Goal: Task Accomplishment & Management: Use online tool/utility

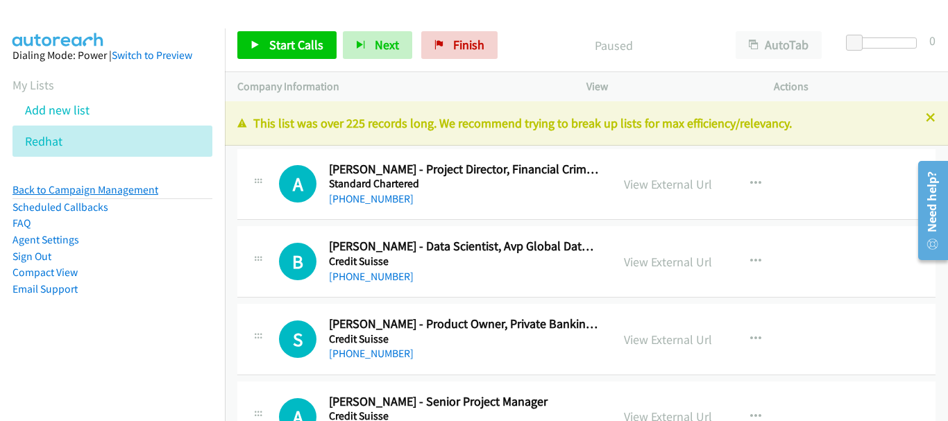
click at [89, 191] on link "Back to Campaign Management" at bounding box center [85, 189] width 146 height 13
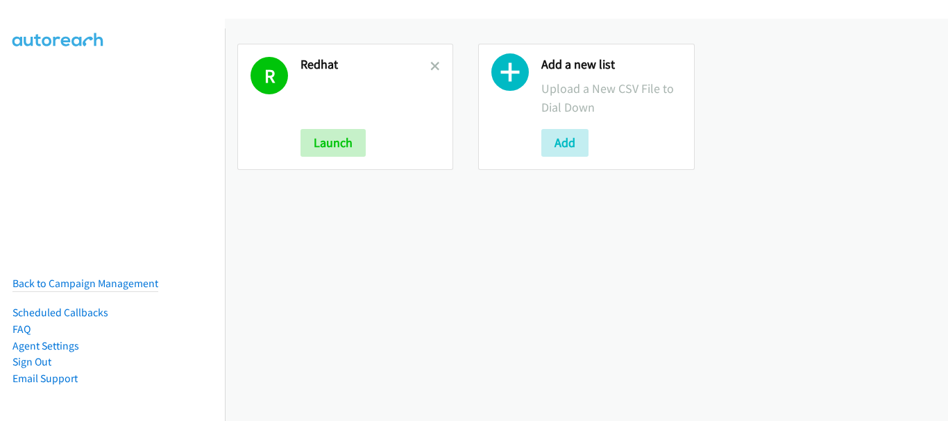
click at [433, 59] on link at bounding box center [435, 66] width 10 height 16
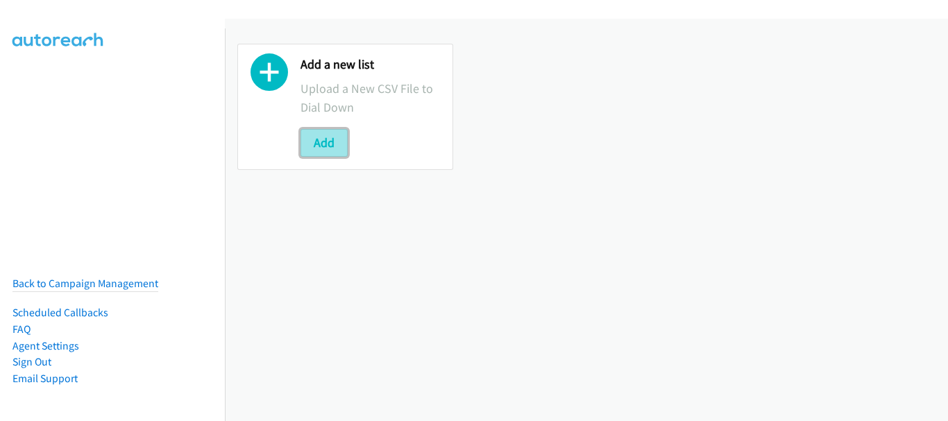
click at [332, 149] on button "Add" at bounding box center [323, 143] width 47 height 28
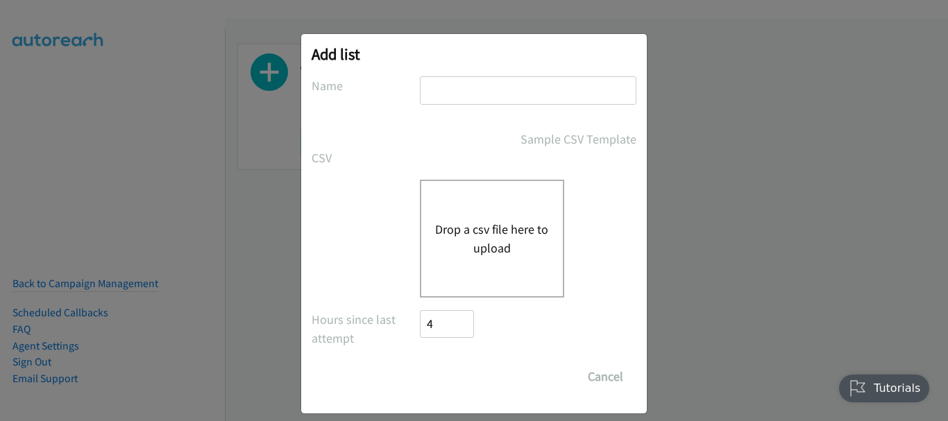
drag, startPoint x: 477, startPoint y: 82, endPoint x: 474, endPoint y: 96, distance: 14.8
click at [477, 88] on input "text" at bounding box center [528, 90] width 216 height 28
type input "SE"
click at [507, 221] on button "Drop a csv file here to upload" at bounding box center [492, 238] width 114 height 37
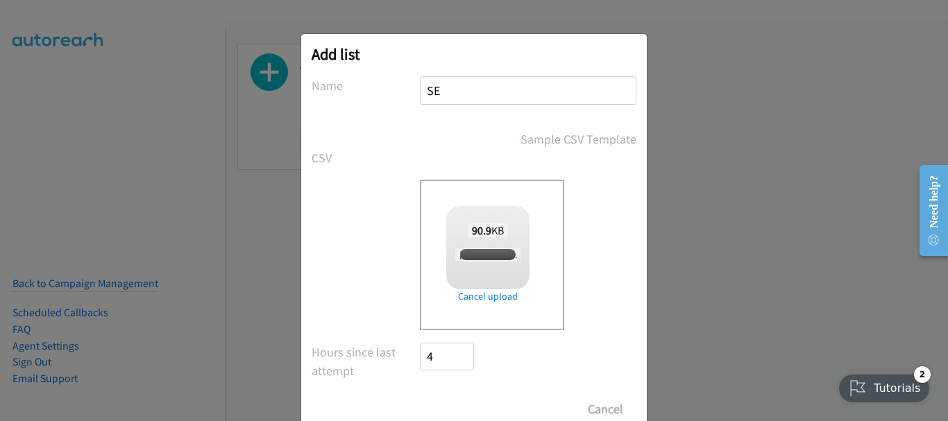
checkbox input "true"
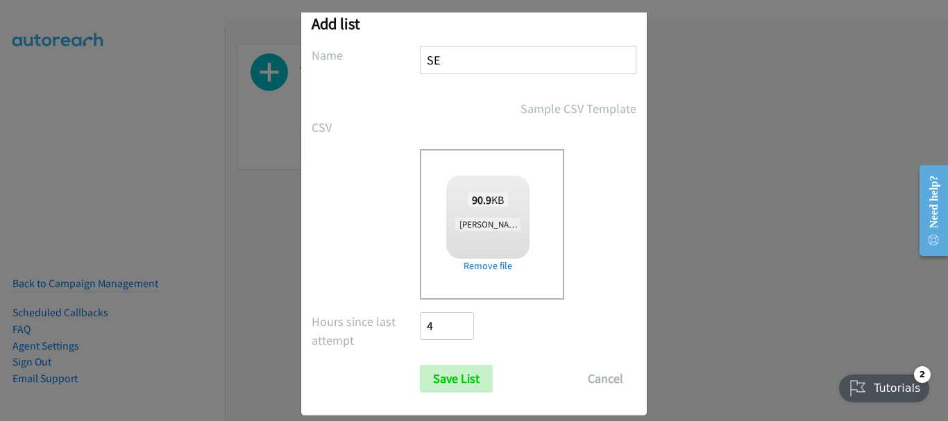
scroll to position [46, 0]
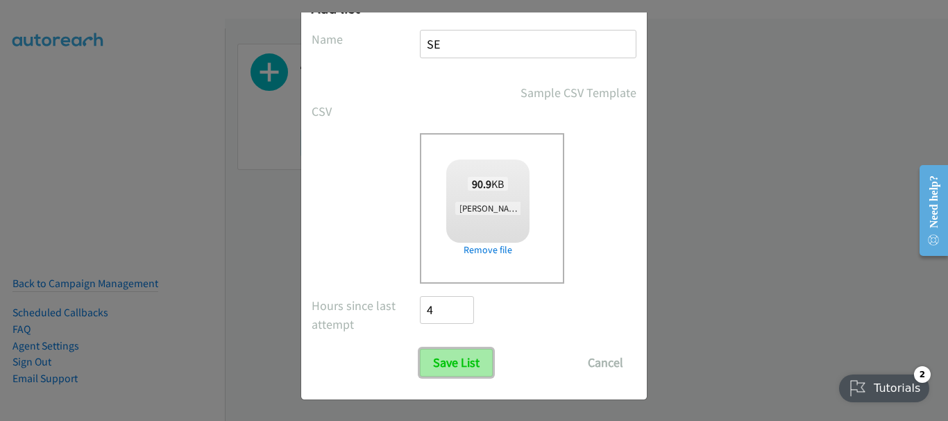
click at [461, 373] on input "Save List" at bounding box center [456, 363] width 73 height 28
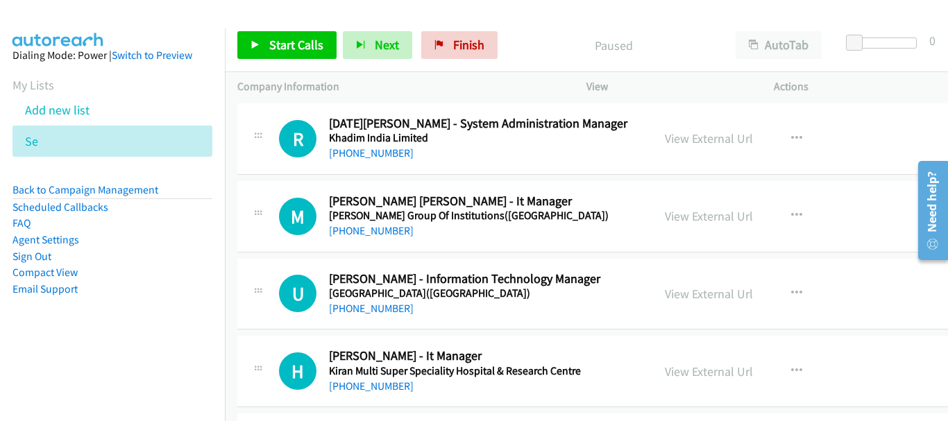
scroll to position [29759, 0]
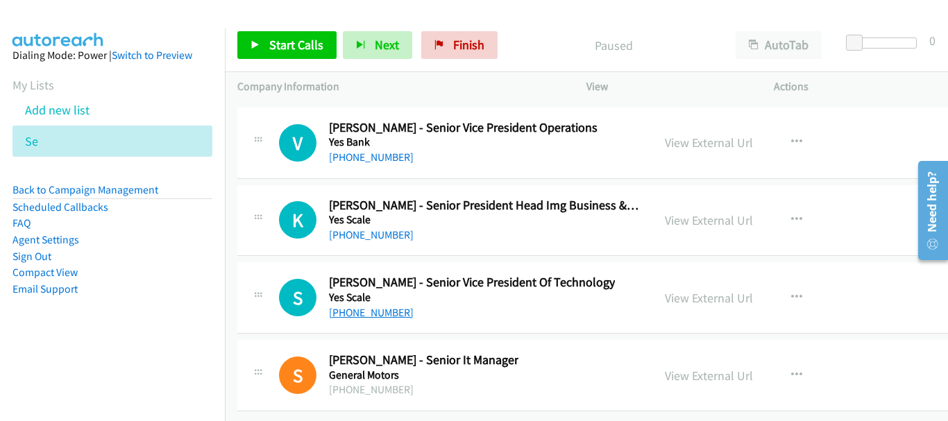
click at [378, 306] on link "+91 96899 04813" at bounding box center [371, 312] width 85 height 13
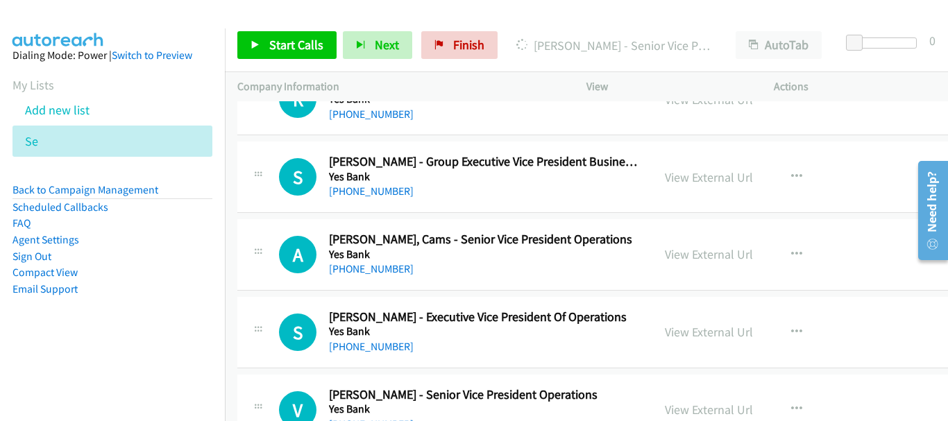
scroll to position [29551, 0]
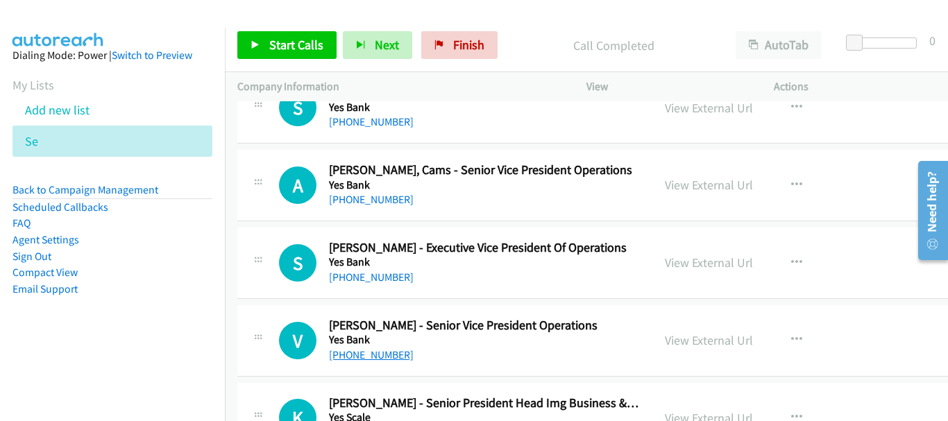
click at [383, 357] on link "+91 98208 88431" at bounding box center [371, 354] width 85 height 13
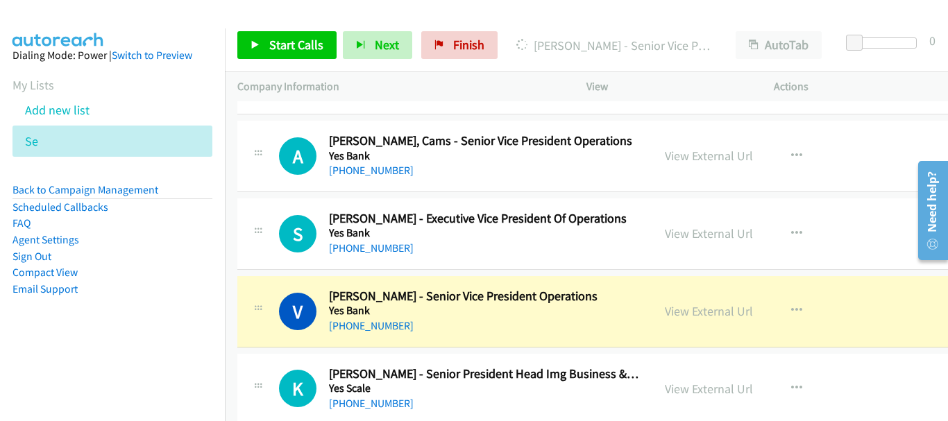
scroll to position [29620, 0]
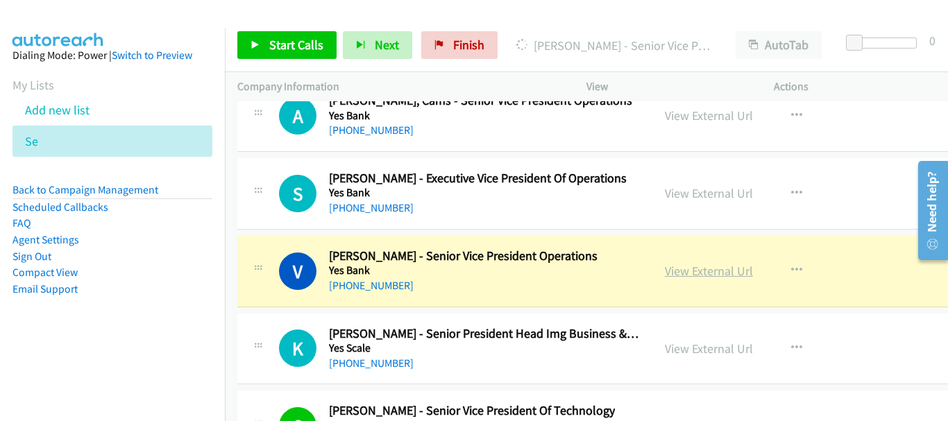
click at [703, 271] on link "View External Url" at bounding box center [709, 271] width 88 height 16
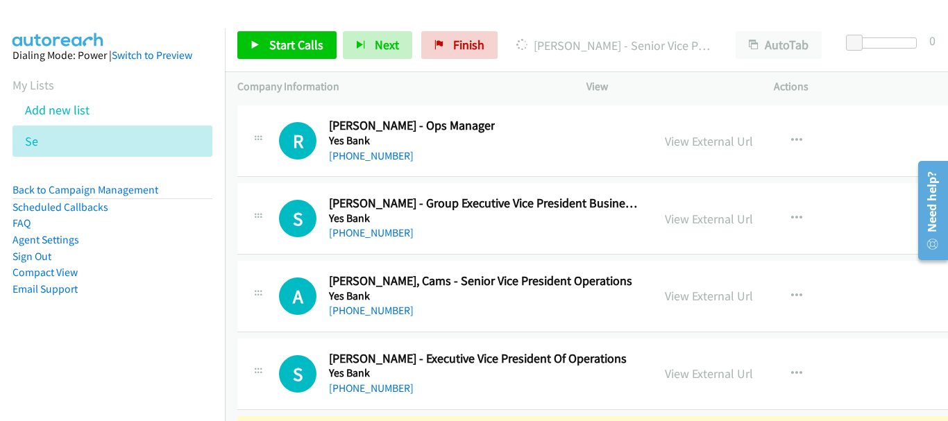
scroll to position [29509, 0]
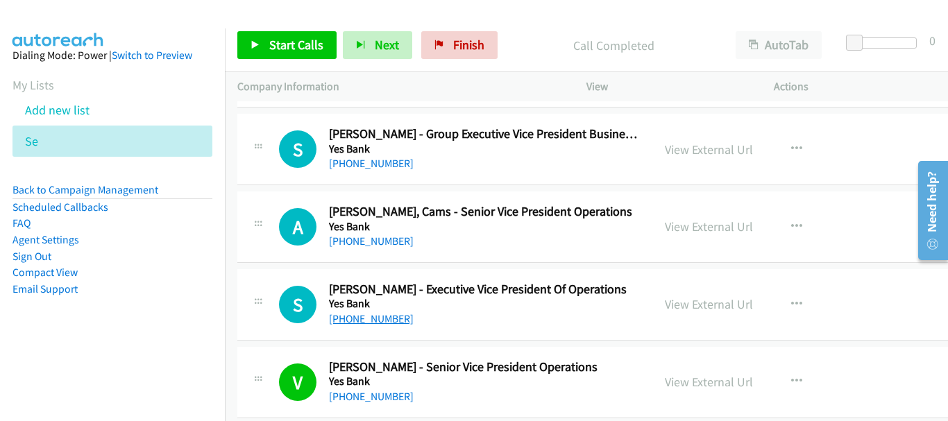
click at [373, 323] on link "+91 89399 38819" at bounding box center [371, 318] width 85 height 13
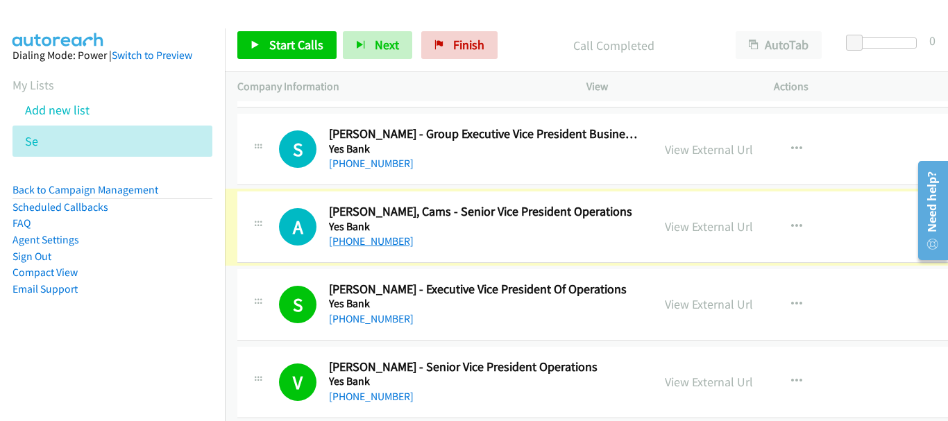
click at [389, 244] on link "+91 97111 82099" at bounding box center [371, 240] width 85 height 13
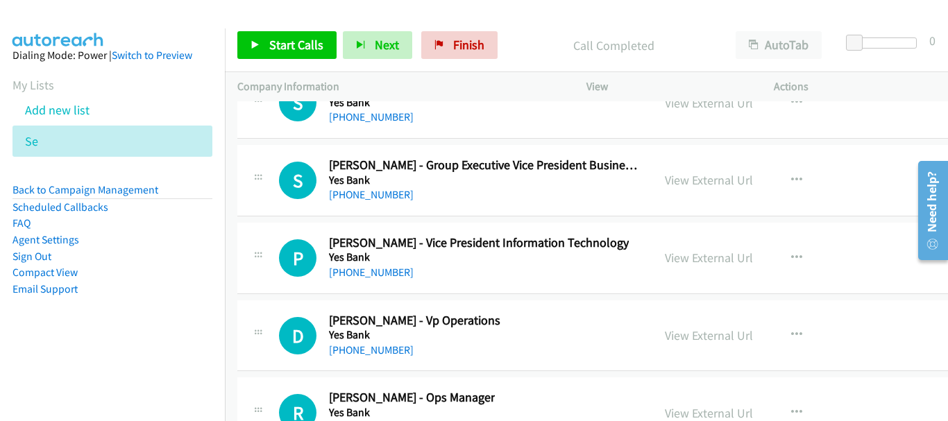
scroll to position [29162, 0]
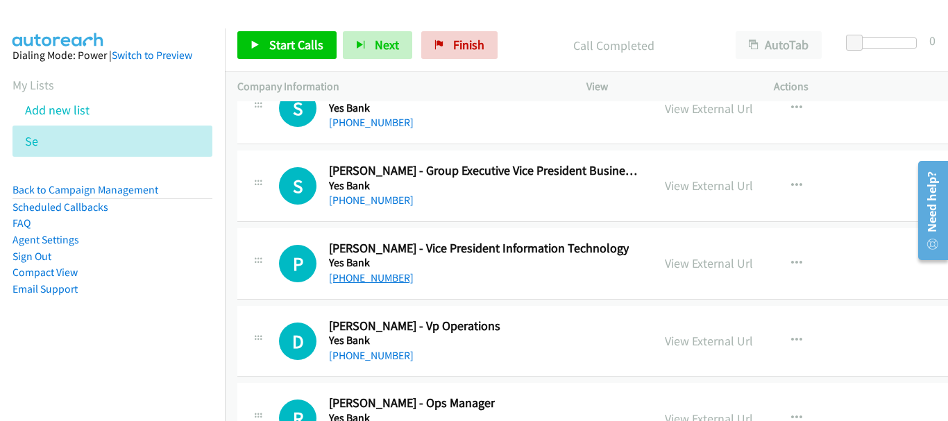
click at [370, 282] on link "+91 22 4502 2400" at bounding box center [371, 277] width 85 height 13
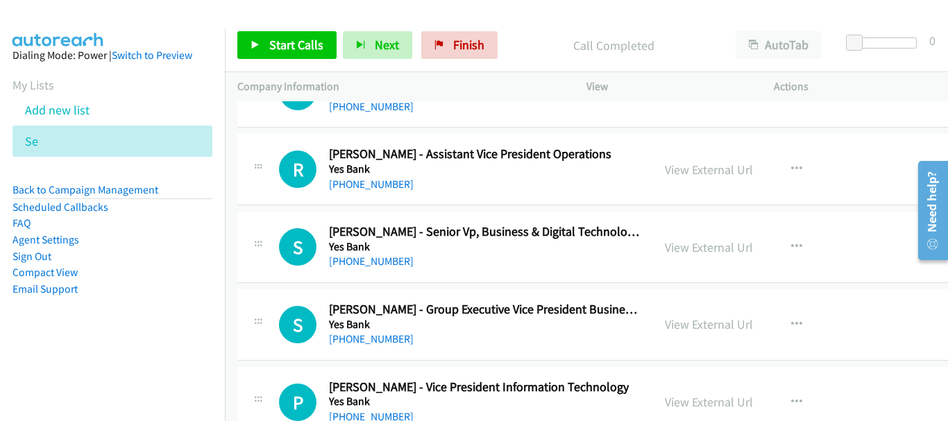
scroll to position [28954, 0]
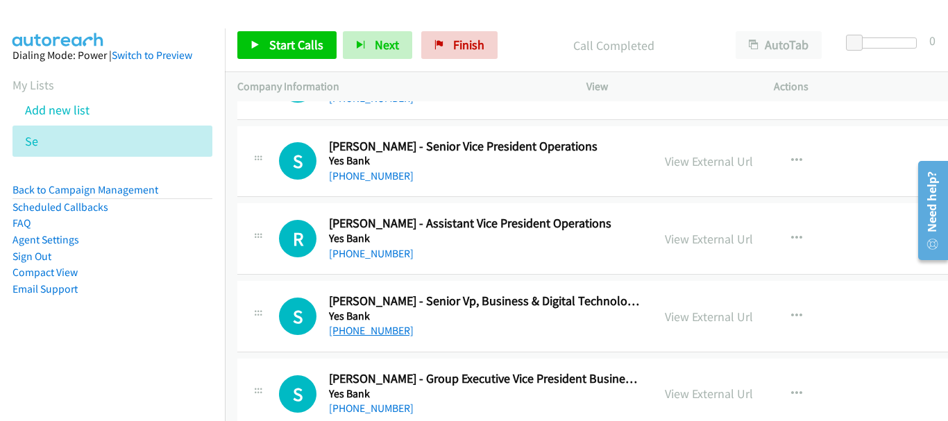
click at [377, 331] on link "+91 99200 60909" at bounding box center [371, 330] width 85 height 13
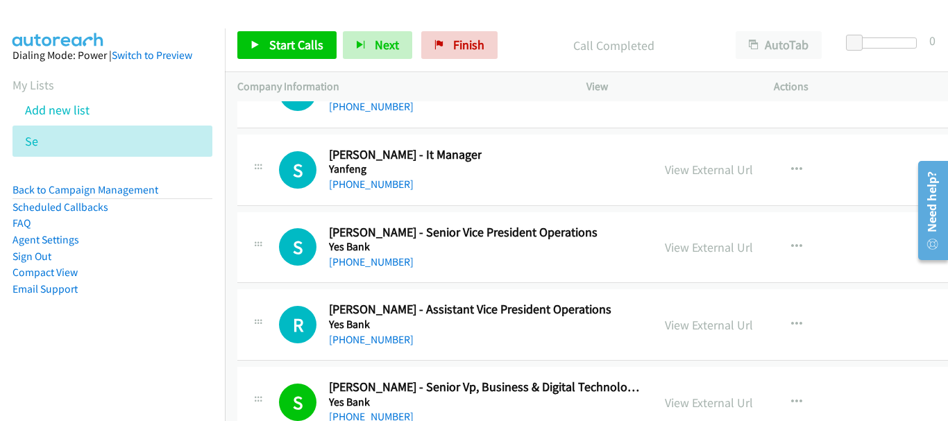
scroll to position [28815, 0]
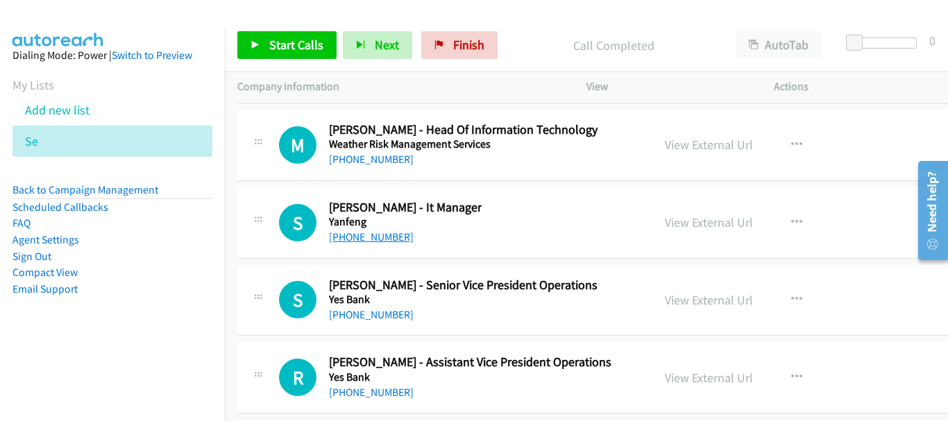
click at [377, 237] on link "+91 90965 04807" at bounding box center [371, 236] width 85 height 13
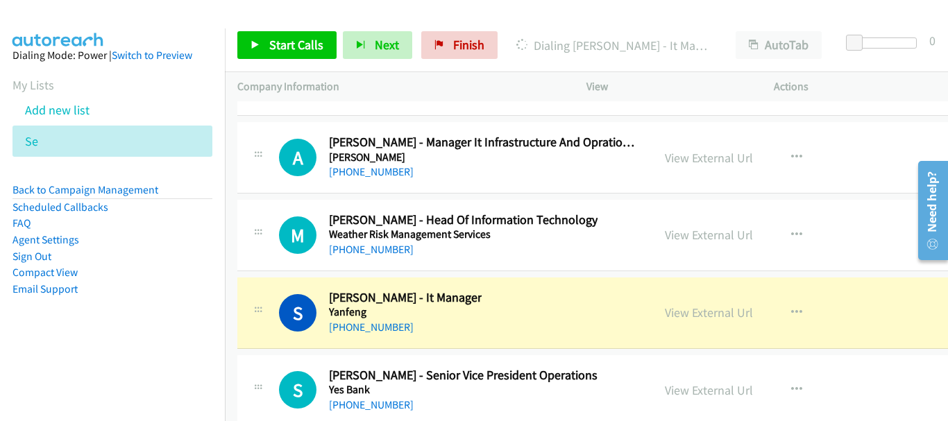
scroll to position [28746, 0]
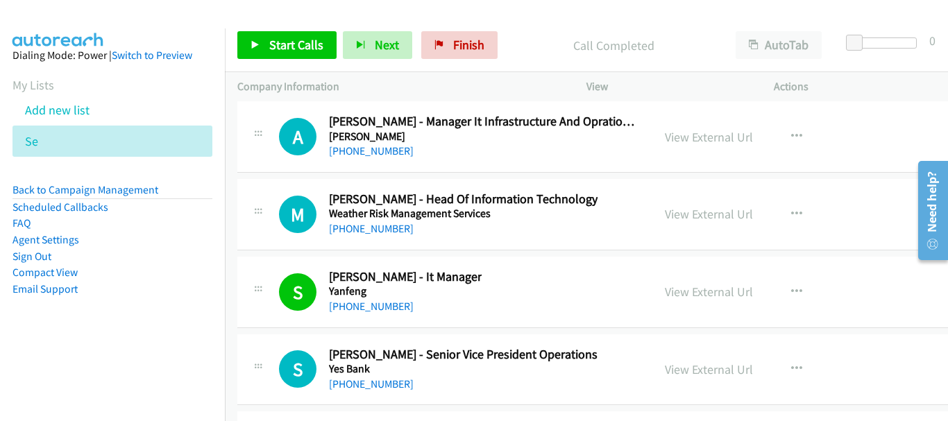
click at [353, 219] on h5 "Weather Risk Management Services" at bounding box center [463, 214] width 268 height 14
click at [360, 230] on link "+91 512 253 1076" at bounding box center [371, 228] width 85 height 13
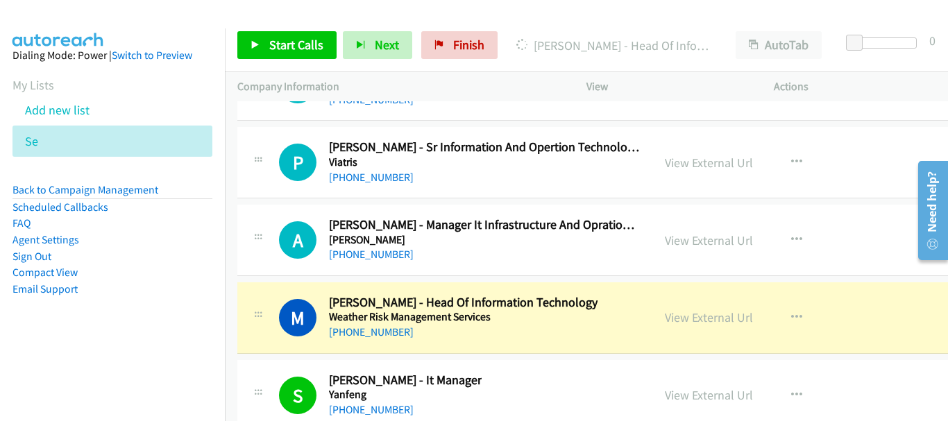
scroll to position [28607, 0]
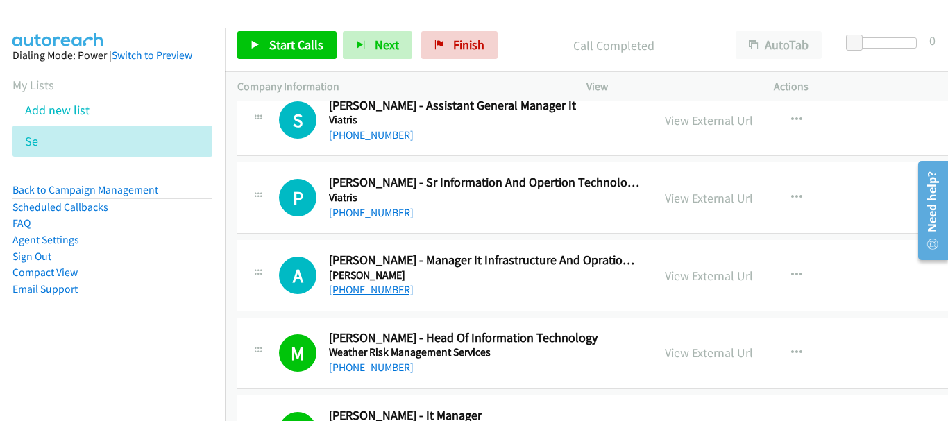
click at [384, 292] on link "+91 44 4393 7406" at bounding box center [371, 289] width 85 height 13
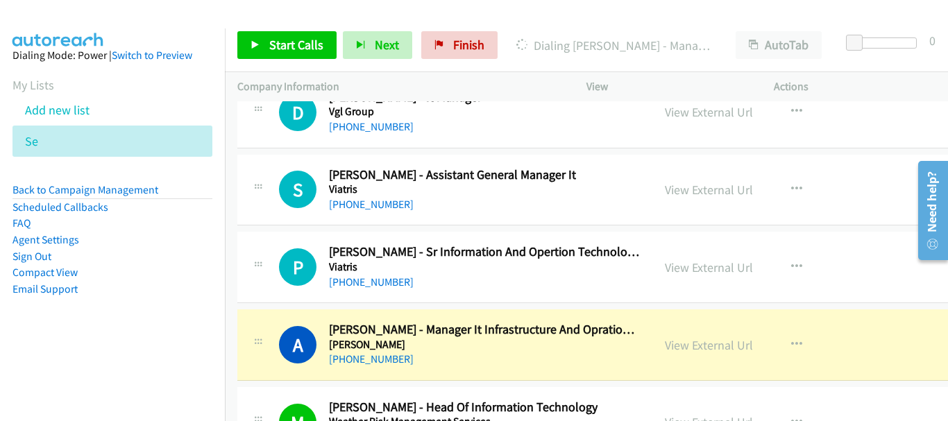
scroll to position [28468, 0]
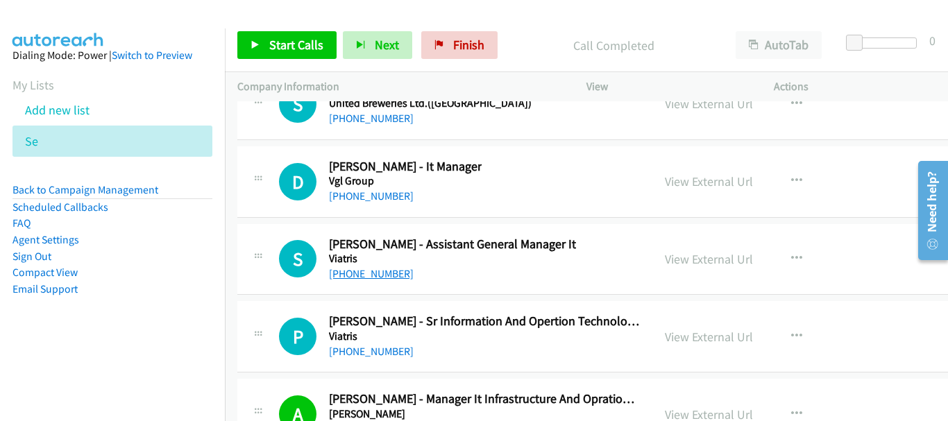
click at [375, 275] on link "+91 77993 03685" at bounding box center [371, 273] width 85 height 13
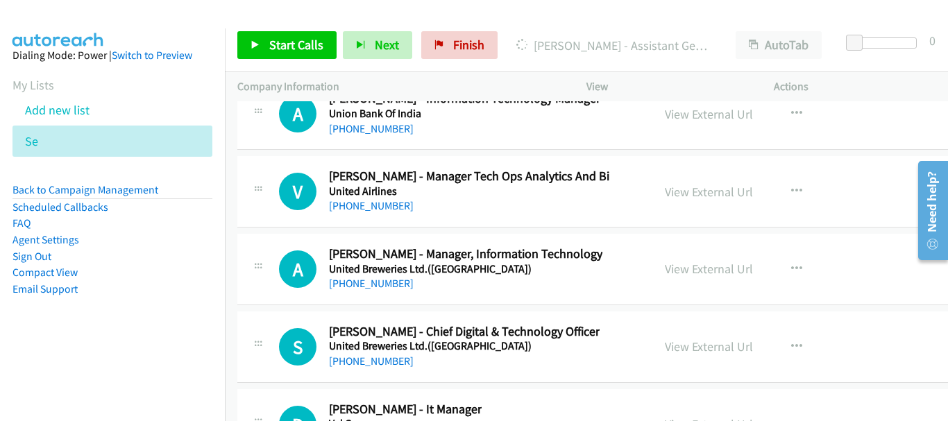
scroll to position [28191, 0]
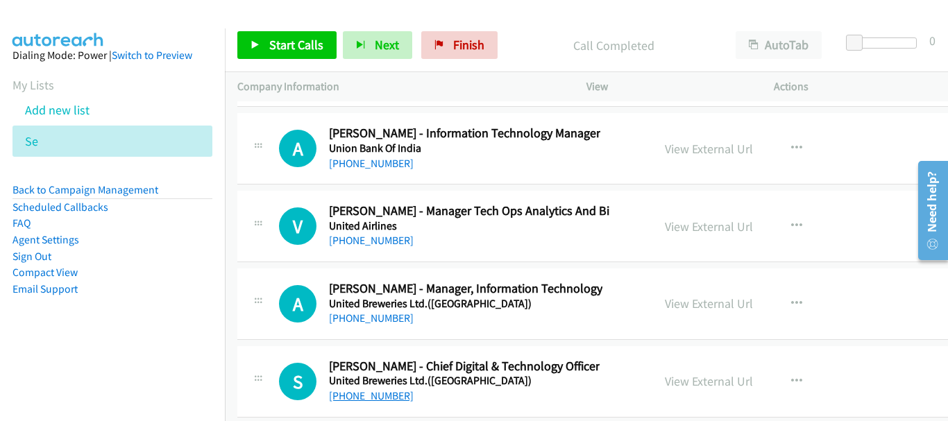
click at [390, 395] on link "+91 99160 74763" at bounding box center [371, 395] width 85 height 13
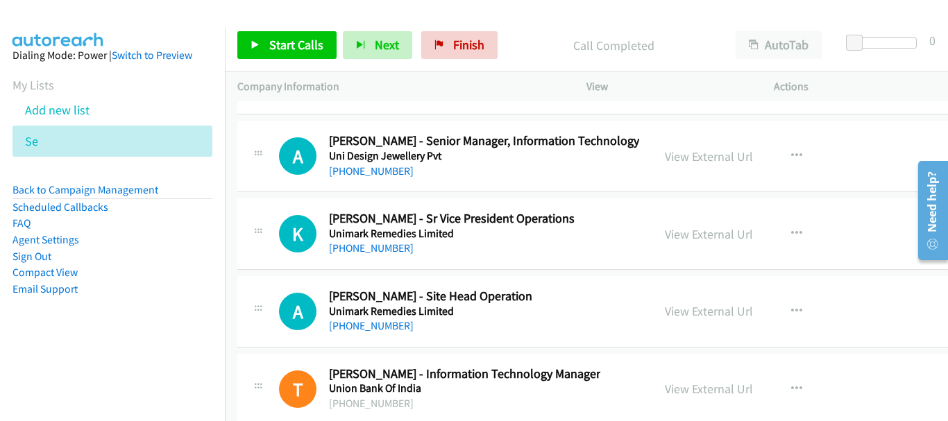
scroll to position [26873, 0]
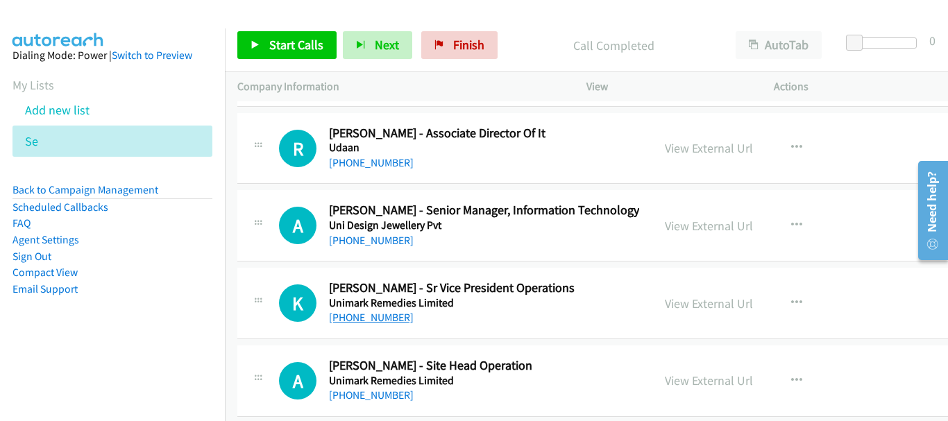
click at [398, 311] on link "+91 98492 53901" at bounding box center [371, 317] width 85 height 13
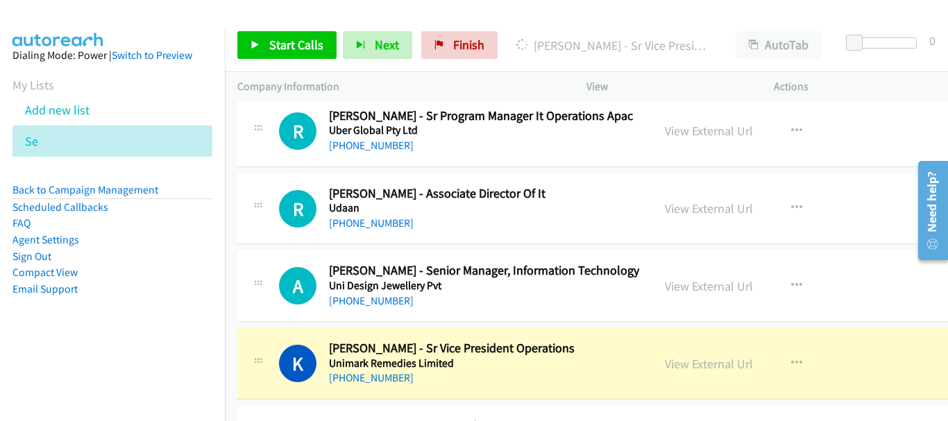
scroll to position [26804, 0]
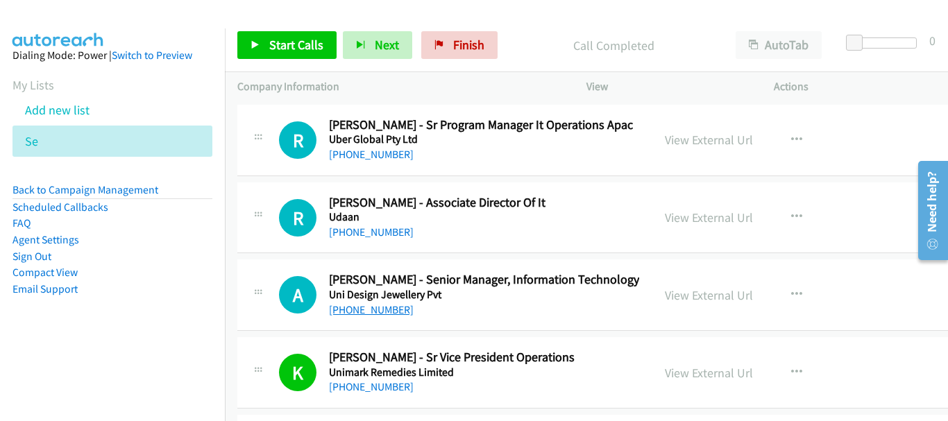
click at [384, 309] on link "+91 22 6668 1000" at bounding box center [371, 309] width 85 height 13
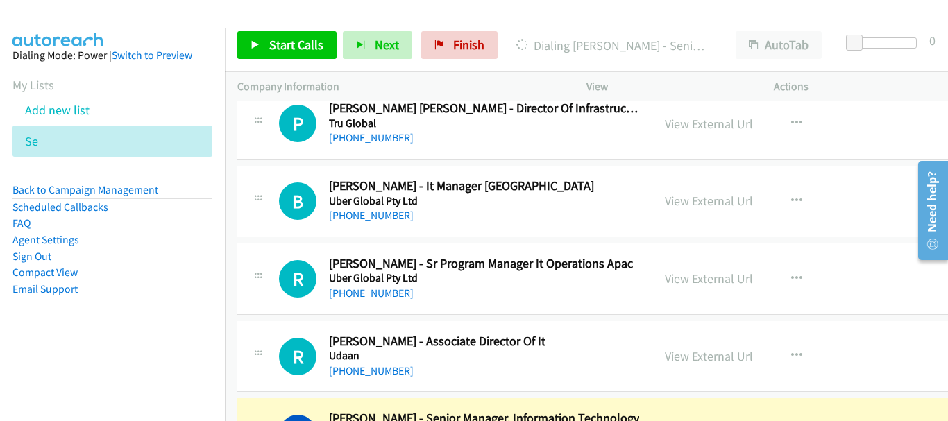
scroll to position [26734, 0]
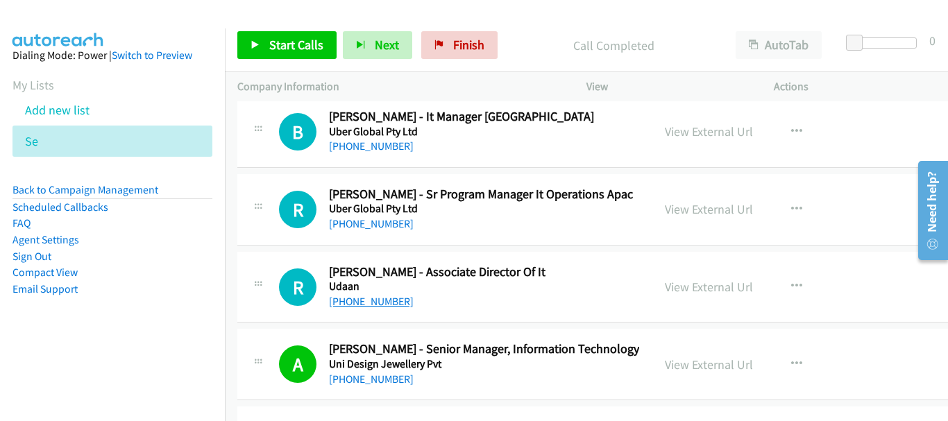
click at [399, 301] on link "+91 7397 252 206" at bounding box center [371, 301] width 85 height 13
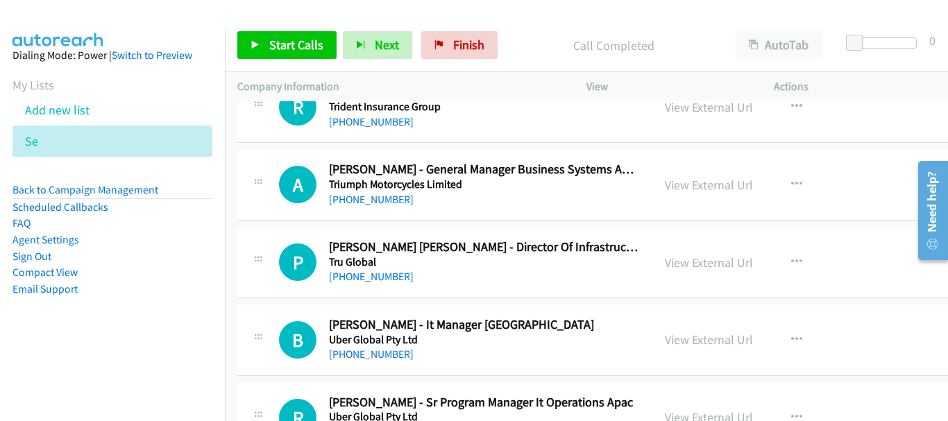
scroll to position [26457, 0]
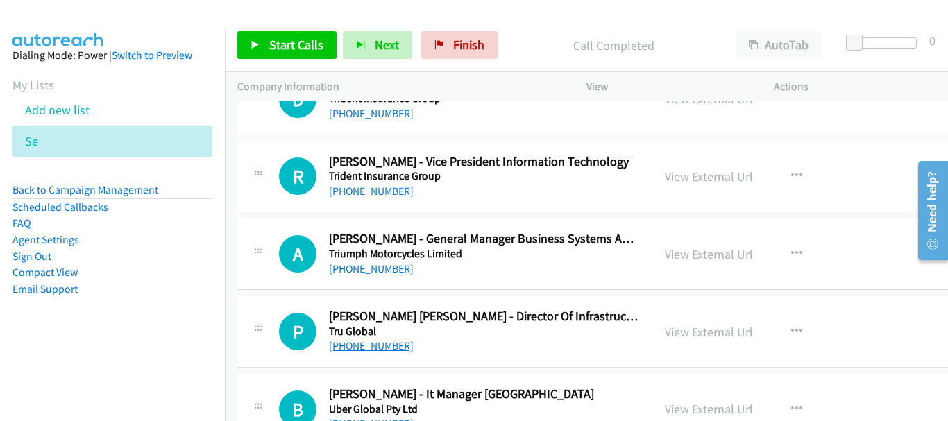
click at [400, 348] on link "+91 98860 45833" at bounding box center [371, 345] width 85 height 13
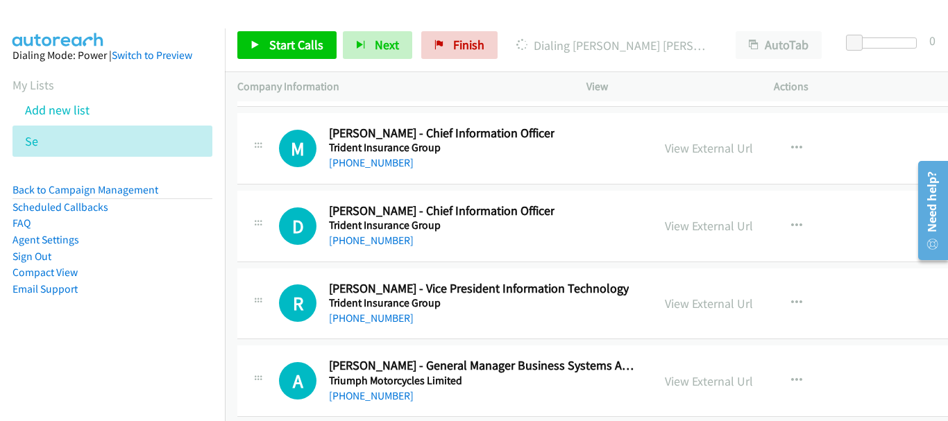
scroll to position [26346, 0]
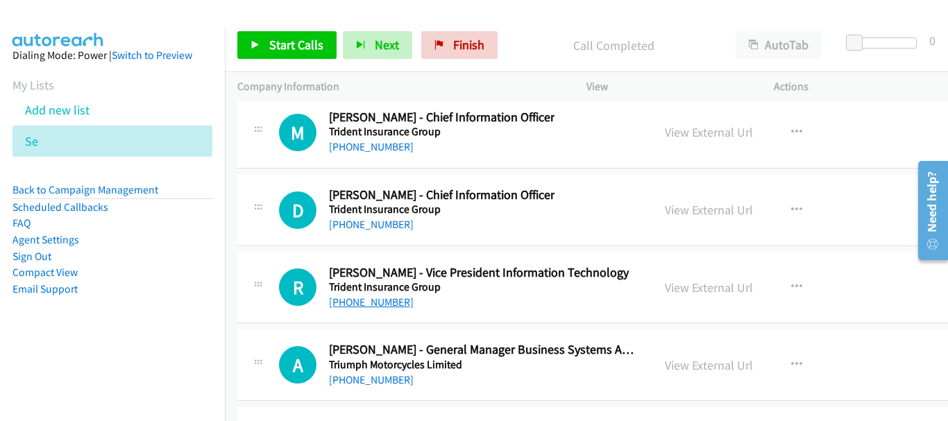
click at [386, 296] on link "+91 98789 98493" at bounding box center [371, 302] width 85 height 13
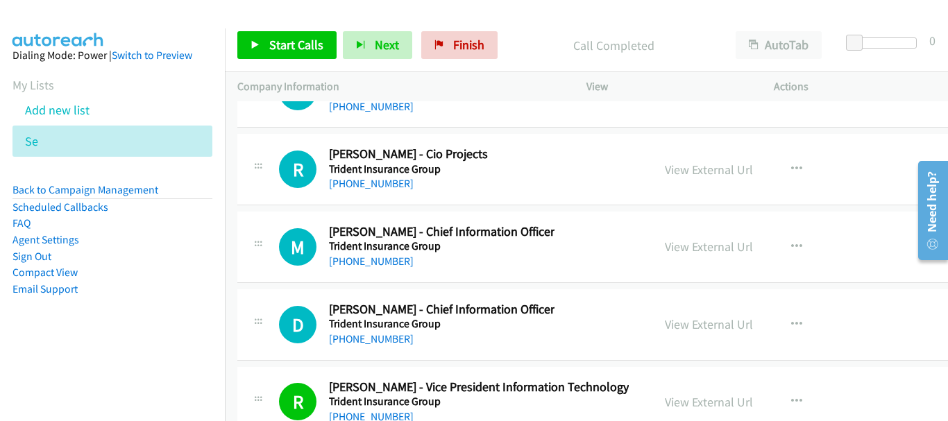
scroll to position [26207, 0]
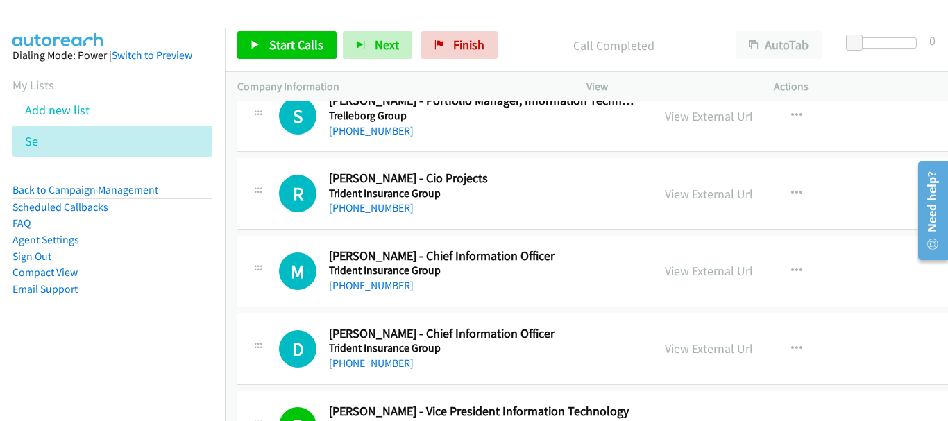
click at [355, 363] on link "+91 85850 15222" at bounding box center [371, 363] width 85 height 13
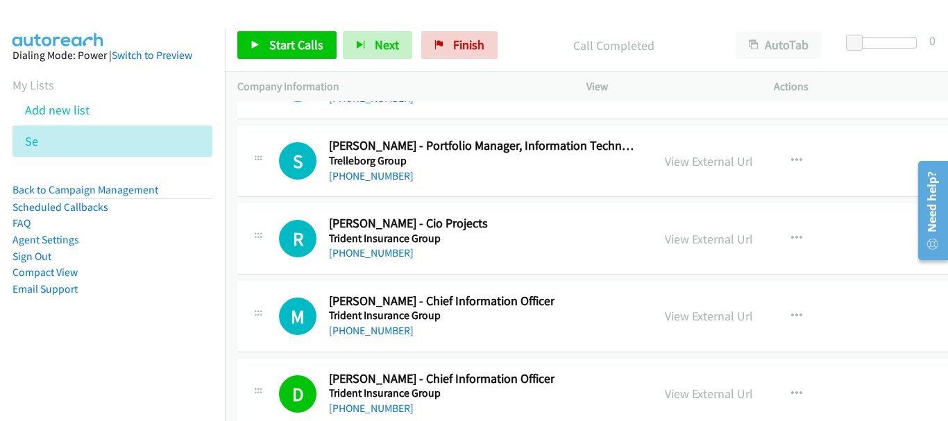
scroll to position [26138, 0]
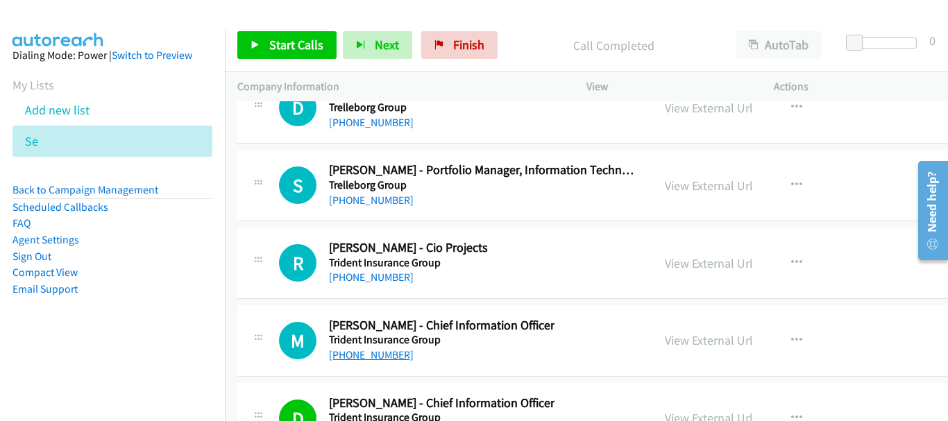
click at [392, 356] on link "+91 77988 89670" at bounding box center [371, 354] width 85 height 13
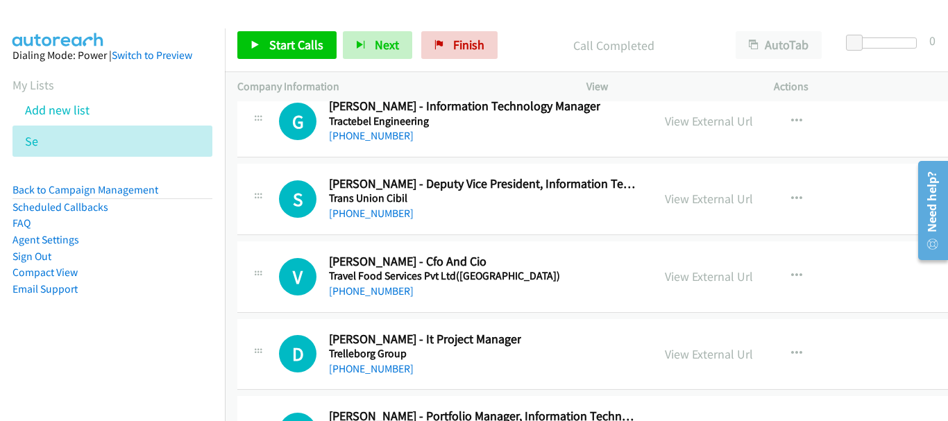
scroll to position [25860, 0]
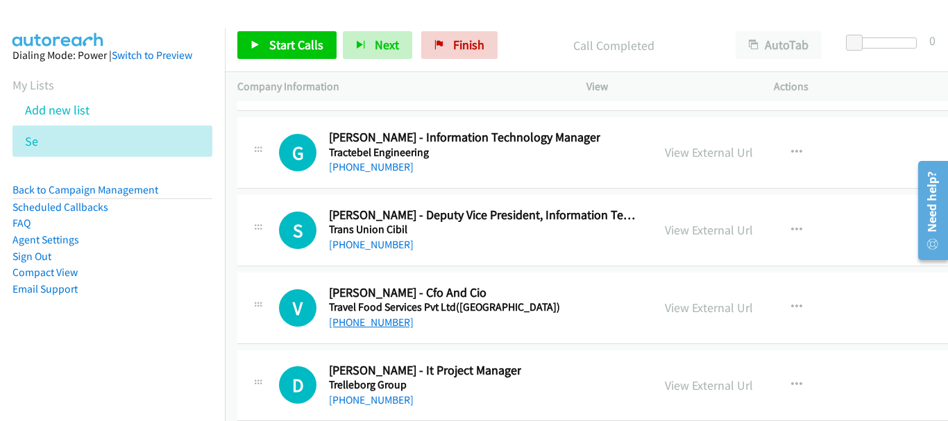
click at [345, 325] on link "+91 88980 12373" at bounding box center [371, 322] width 85 height 13
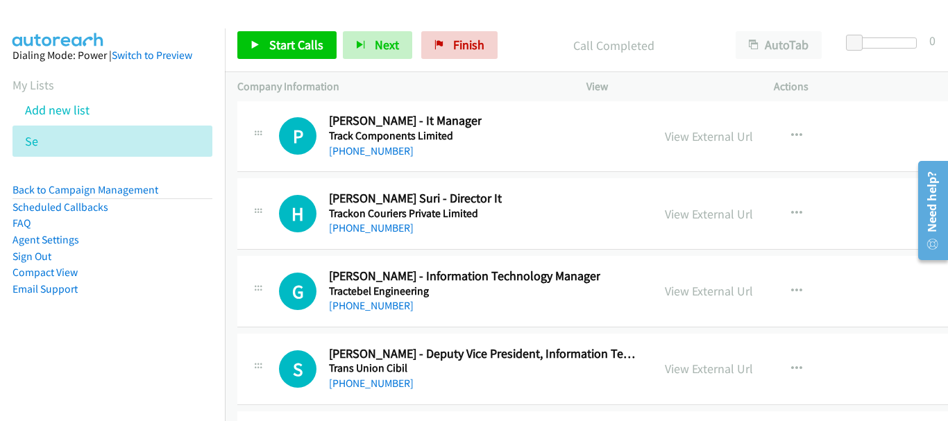
scroll to position [25791, 0]
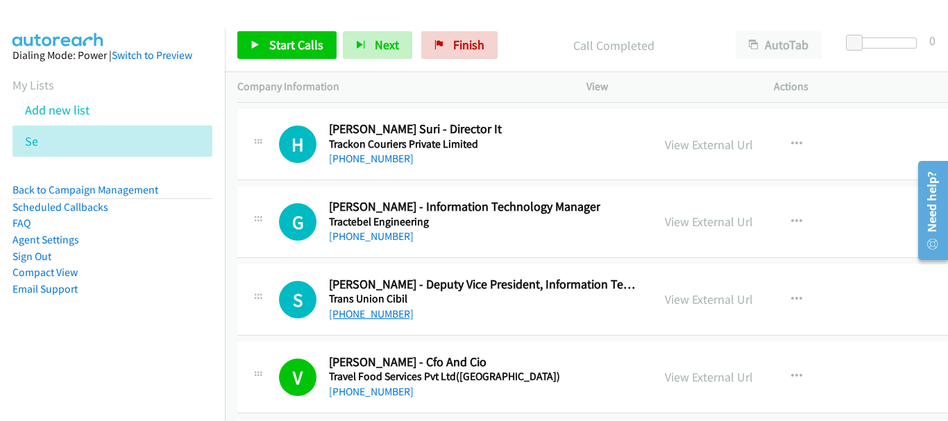
click at [363, 316] on link "+91 98929 00105" at bounding box center [371, 313] width 85 height 13
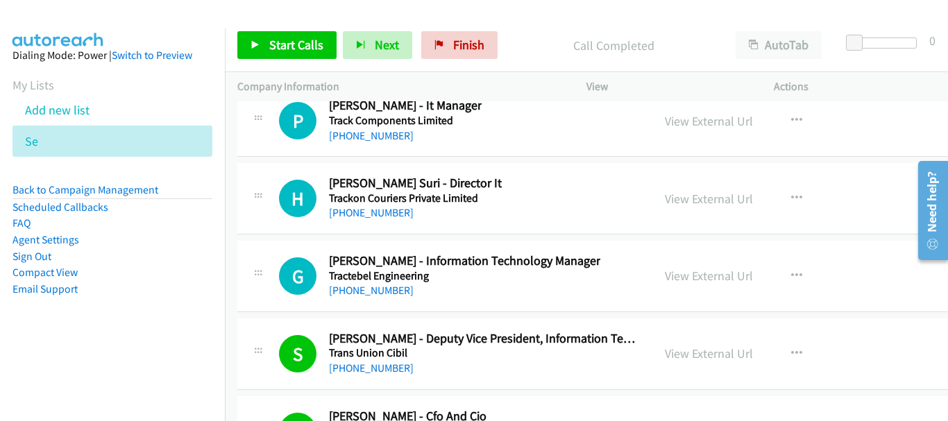
scroll to position [25721, 0]
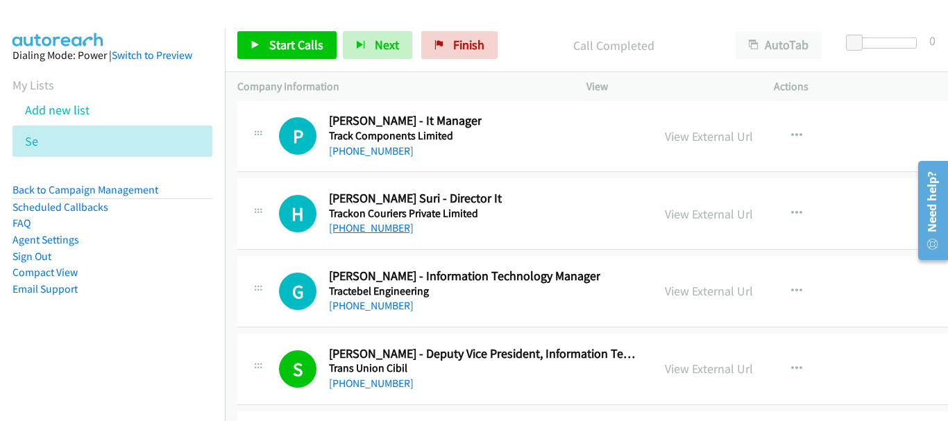
click at [377, 230] on link "+91 93245 22134" at bounding box center [371, 227] width 85 height 13
click at [363, 314] on div "+91 98711 14014" at bounding box center [464, 306] width 271 height 17
click at [367, 304] on link "+91 98711 14014" at bounding box center [371, 305] width 85 height 13
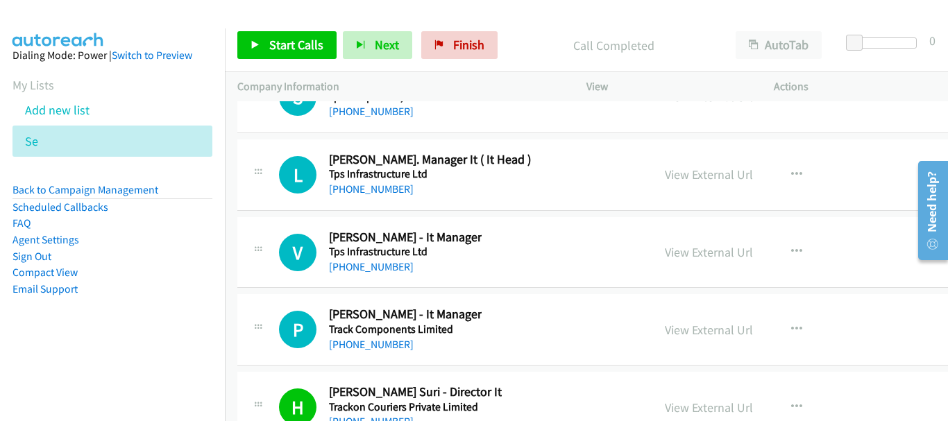
scroll to position [25513, 0]
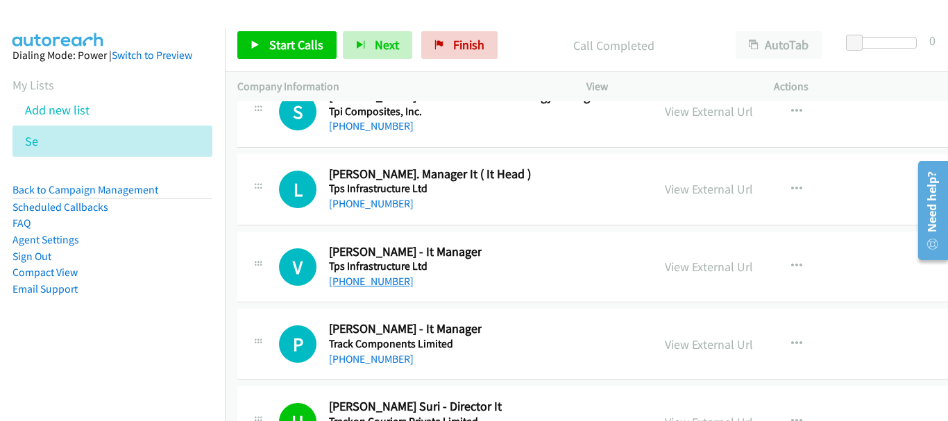
click at [388, 286] on link "+91 88828 38450" at bounding box center [371, 281] width 85 height 13
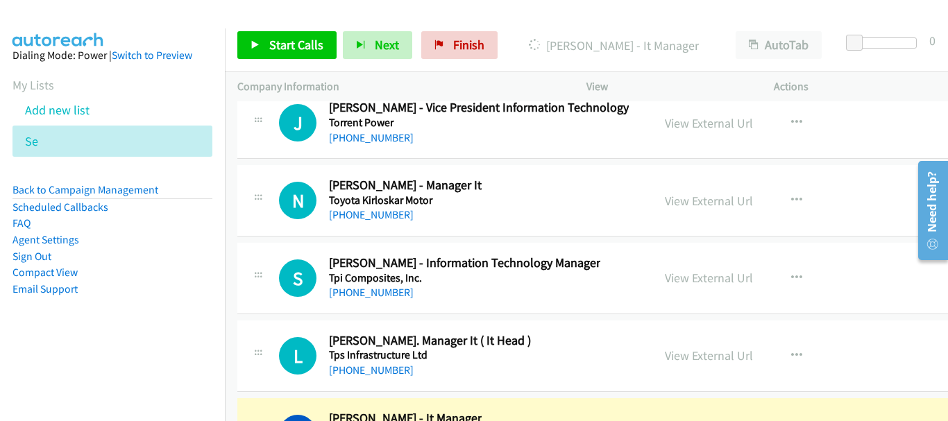
scroll to position [25319, 0]
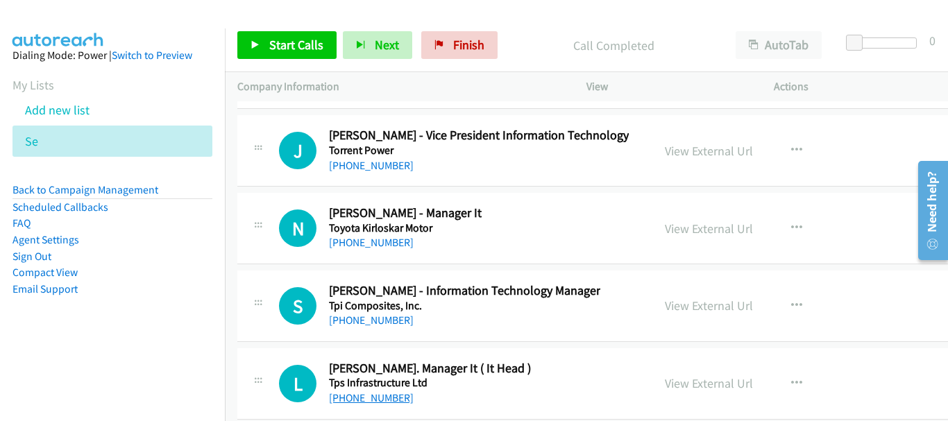
click at [350, 394] on link "+91 93502 04800" at bounding box center [371, 397] width 85 height 13
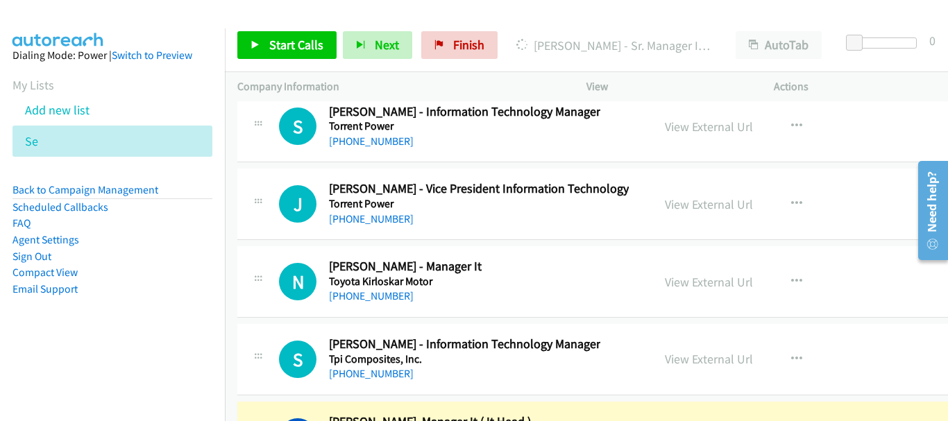
scroll to position [25250, 0]
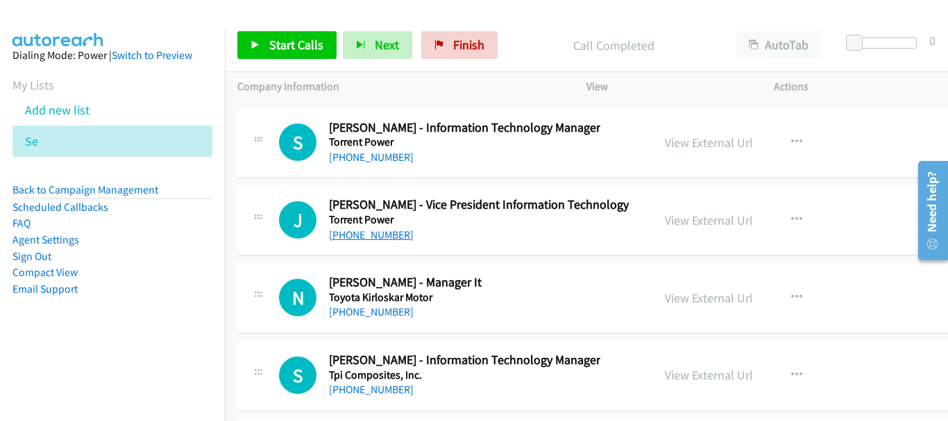
click at [382, 230] on link "+91 79 2550 2888" at bounding box center [371, 234] width 85 height 13
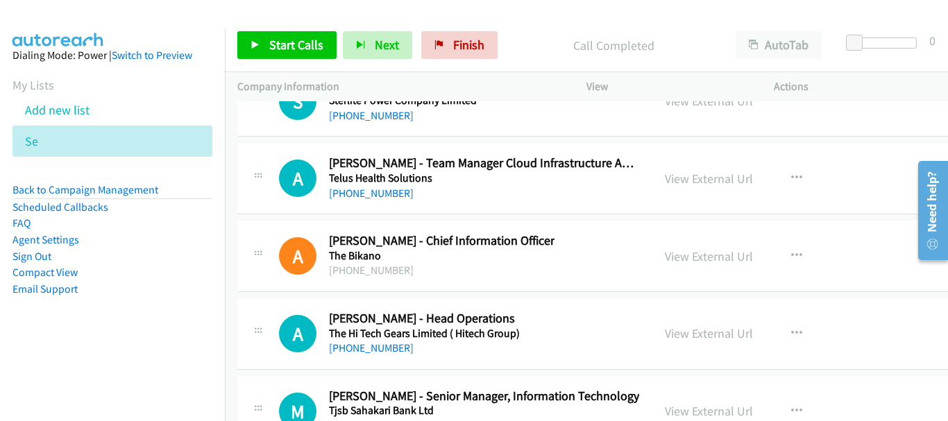
scroll to position [24417, 0]
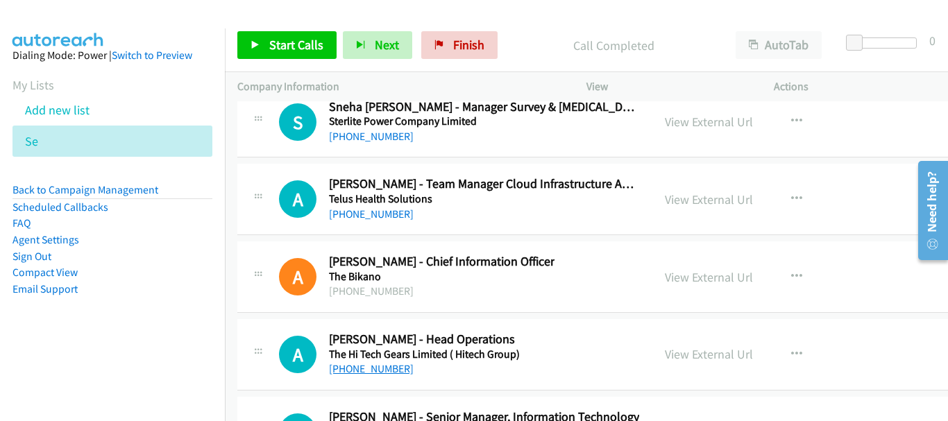
click at [394, 368] on link "+91 77220 91365" at bounding box center [371, 368] width 85 height 13
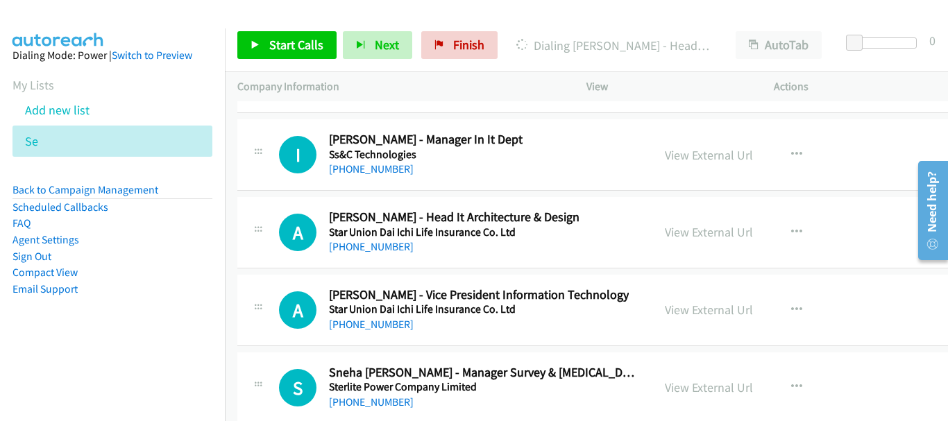
scroll to position [24167, 0]
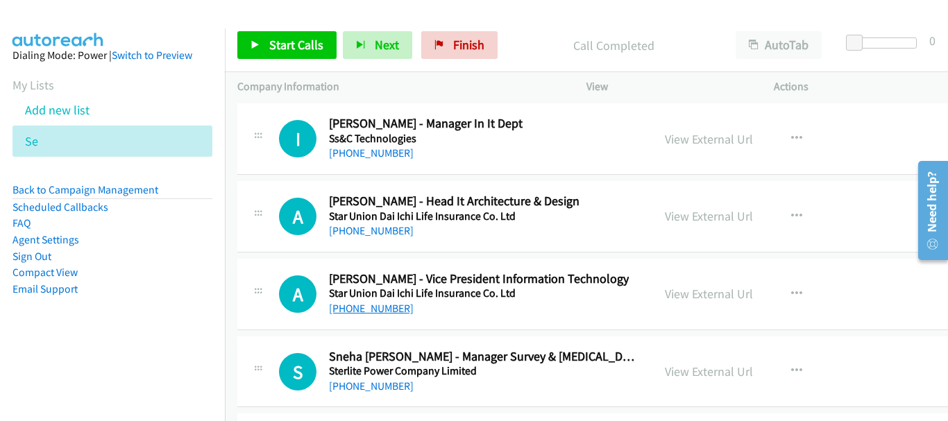
click at [363, 309] on link "+91 98335 11685" at bounding box center [371, 308] width 85 height 13
click at [373, 230] on link "+91 99200 54932" at bounding box center [371, 230] width 85 height 13
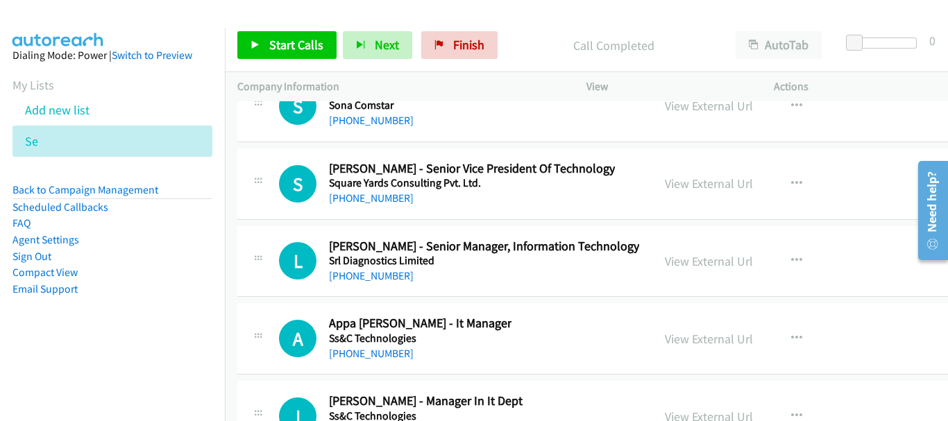
scroll to position [23821, 0]
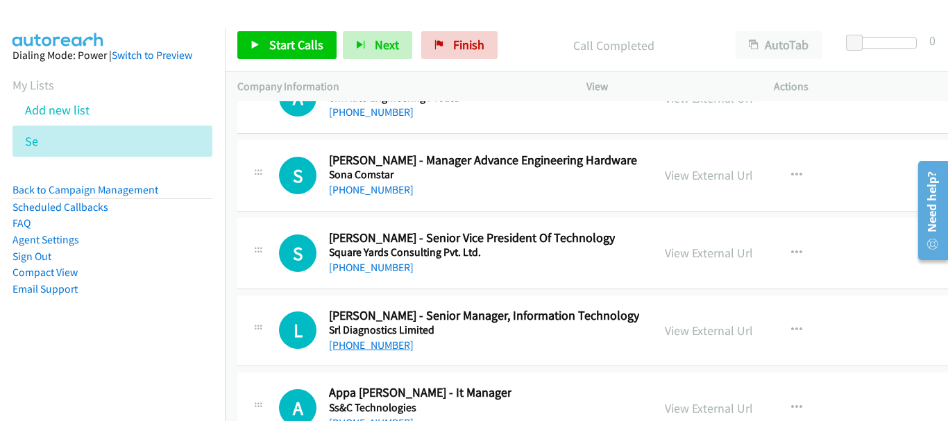
click at [383, 345] on link "+91 88007 64545" at bounding box center [371, 345] width 85 height 13
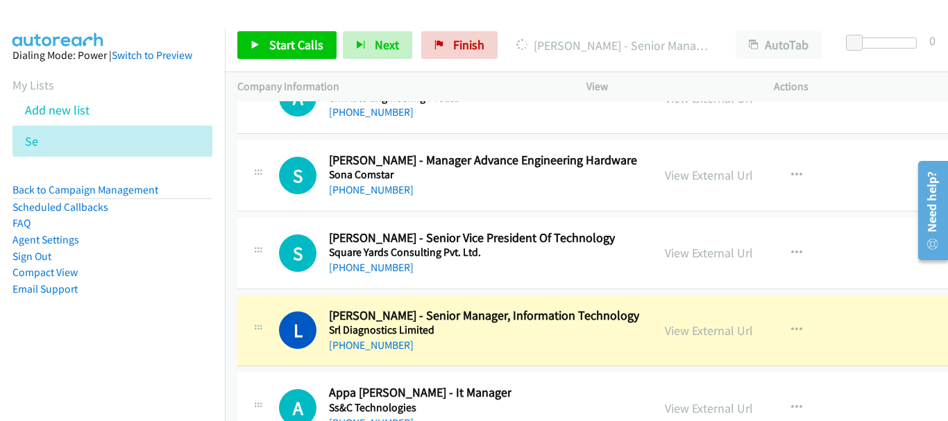
scroll to position [23751, 0]
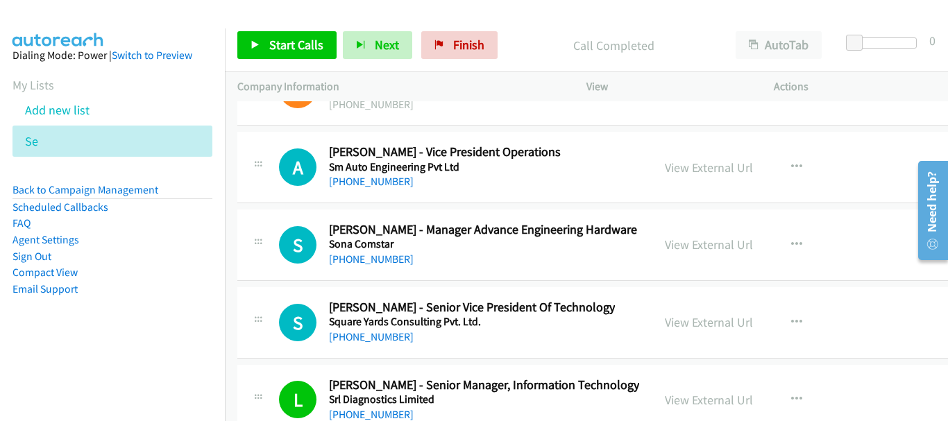
click at [357, 325] on h5 "Square Yards Consulting Pvt. Ltd." at bounding box center [472, 322] width 286 height 14
click at [357, 332] on link "+91 88980 20185" at bounding box center [371, 336] width 85 height 13
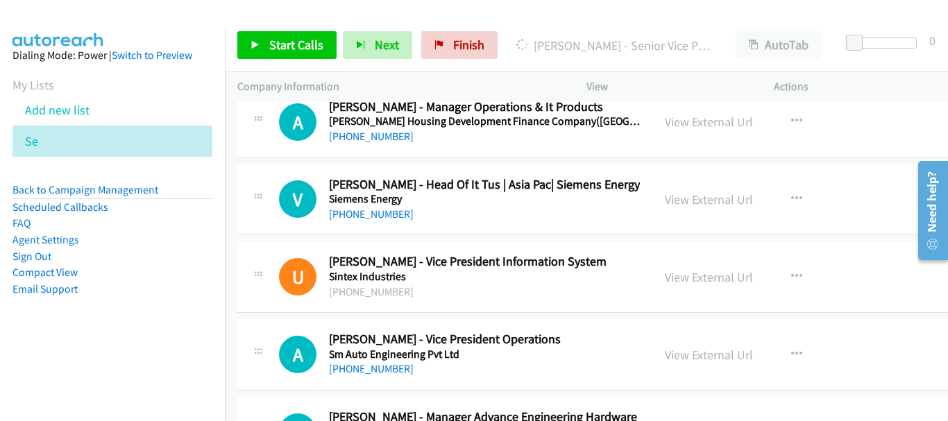
scroll to position [23543, 0]
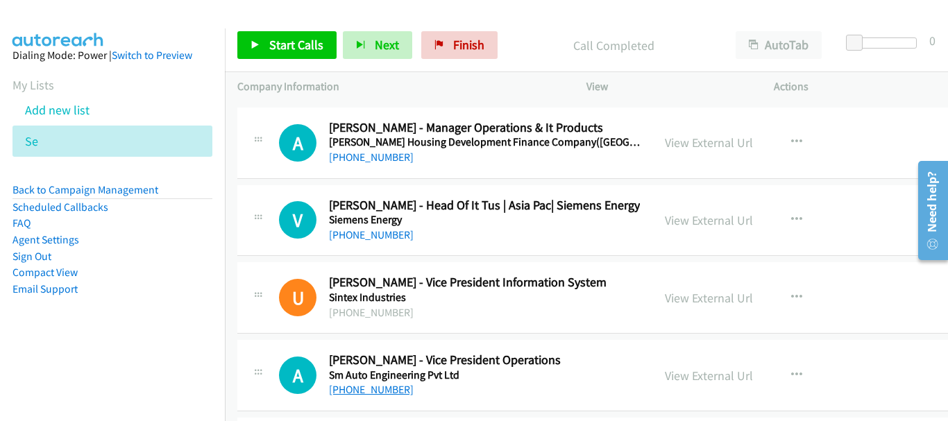
click at [357, 391] on link "+91 99219 10113" at bounding box center [371, 389] width 85 height 13
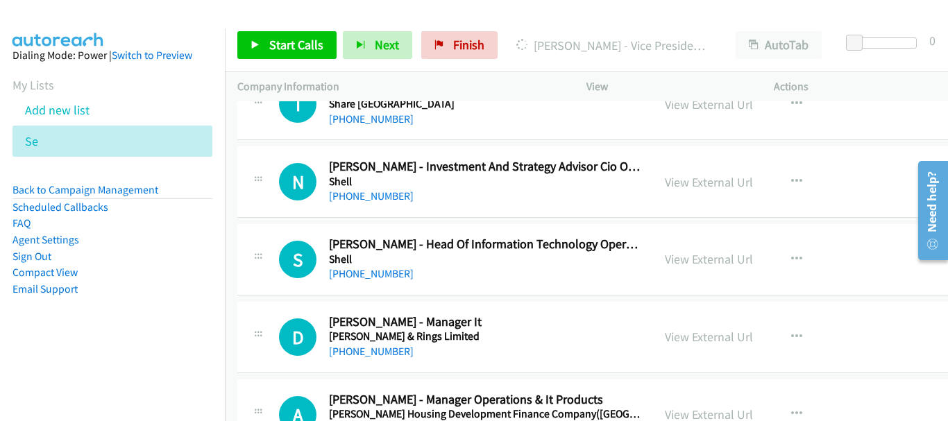
scroll to position [23266, 0]
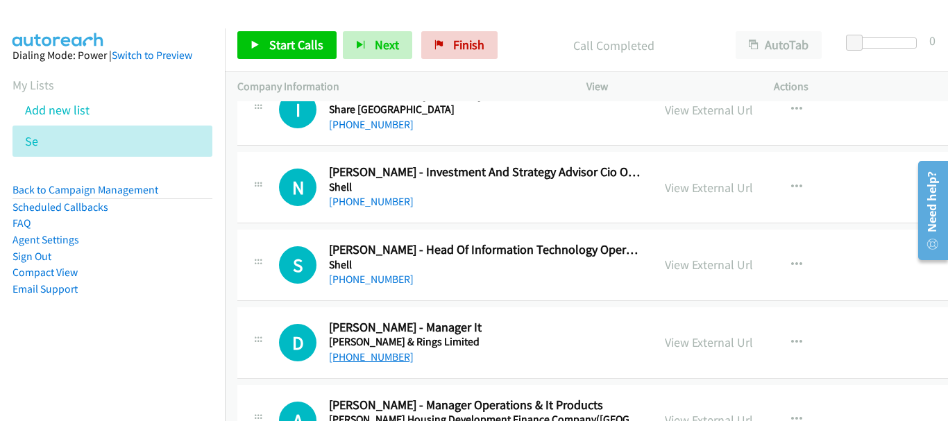
click at [370, 359] on link "+91 98107 03960" at bounding box center [371, 356] width 85 height 13
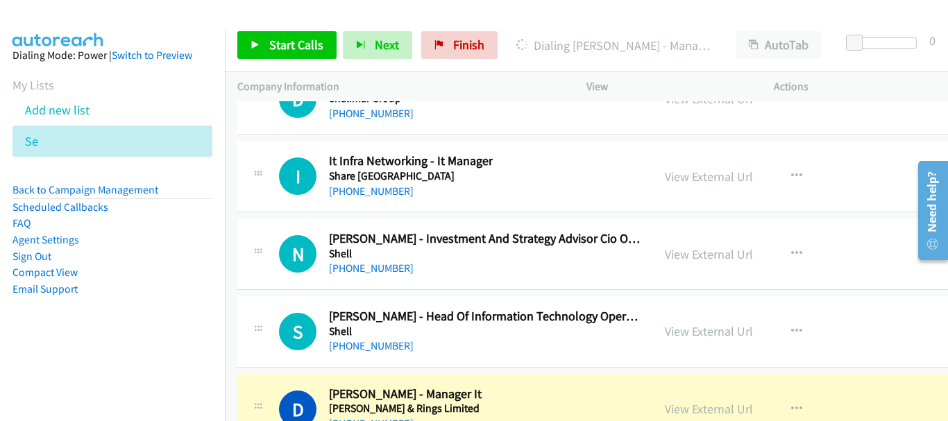
scroll to position [23224, 0]
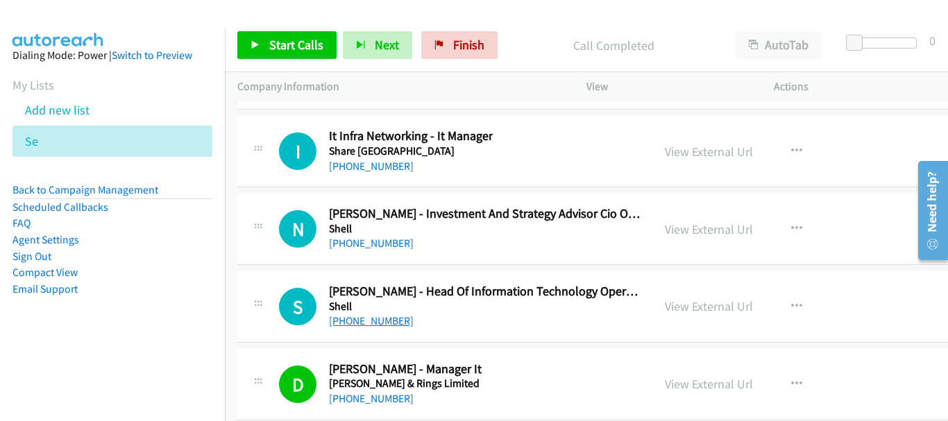
click at [361, 321] on link "+91 96110 55622" at bounding box center [371, 320] width 85 height 13
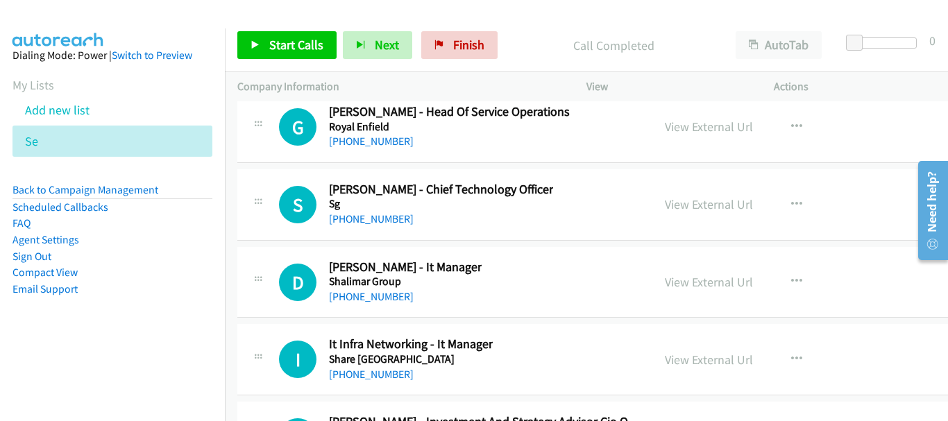
scroll to position [22947, 0]
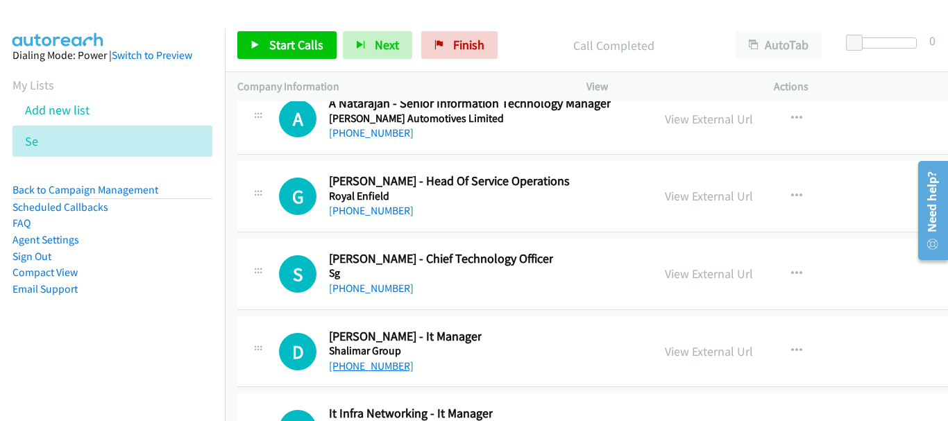
click at [360, 363] on link "+91 98318 57195" at bounding box center [371, 365] width 85 height 13
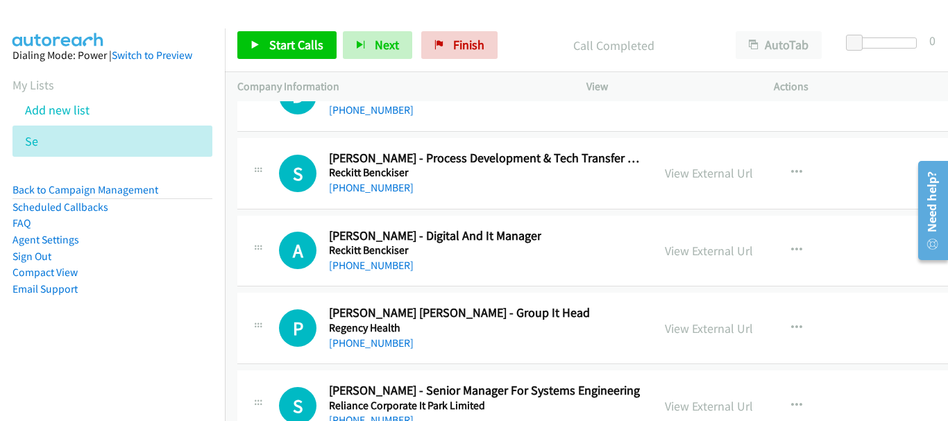
scroll to position [22295, 0]
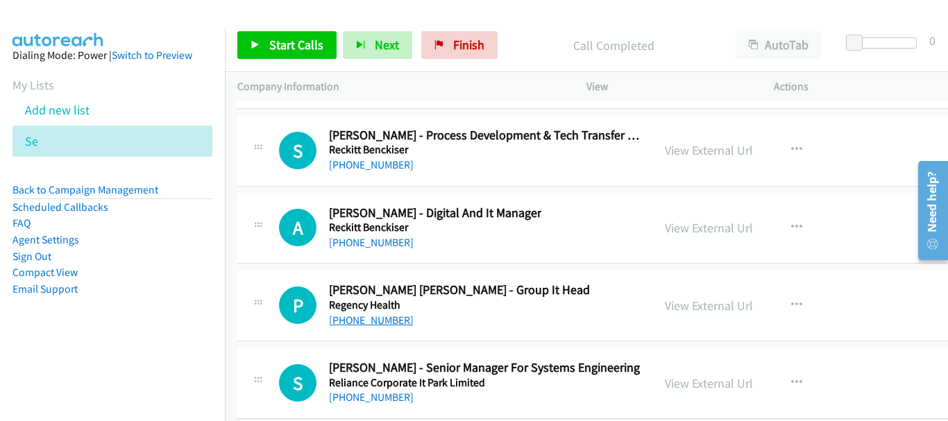
click at [393, 318] on link "+91 96204 58452" at bounding box center [371, 320] width 85 height 13
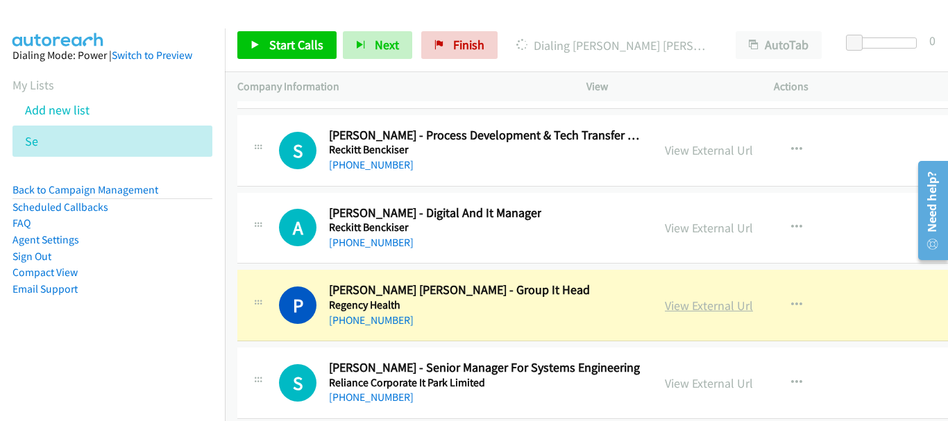
click at [683, 313] on link "View External Url" at bounding box center [709, 306] width 88 height 16
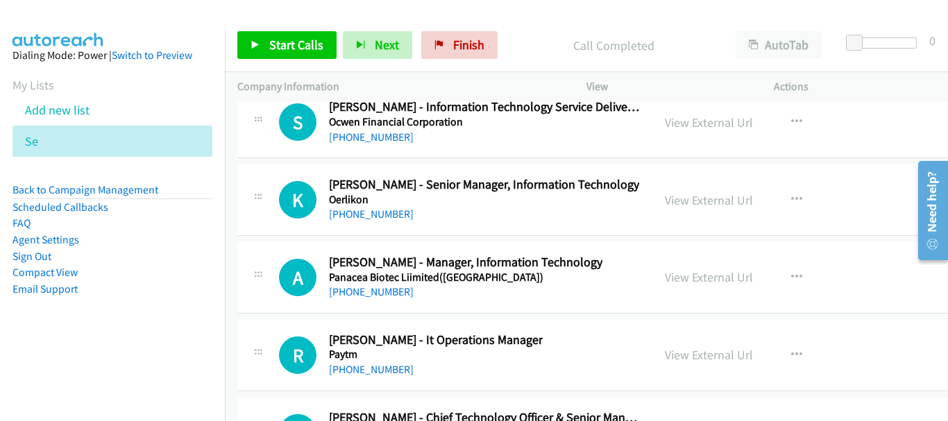
scroll to position [21601, 0]
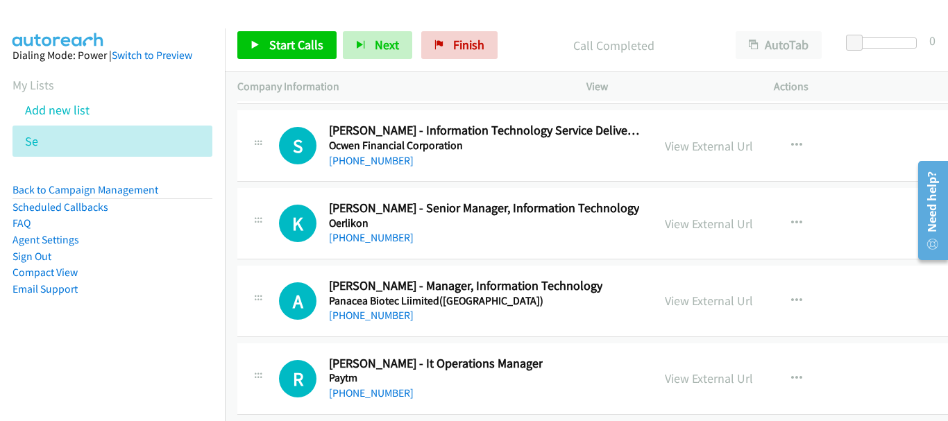
click at [368, 323] on div "+91 93155 35405" at bounding box center [465, 315] width 273 height 17
click at [357, 312] on link "+91 93155 35405" at bounding box center [371, 315] width 85 height 13
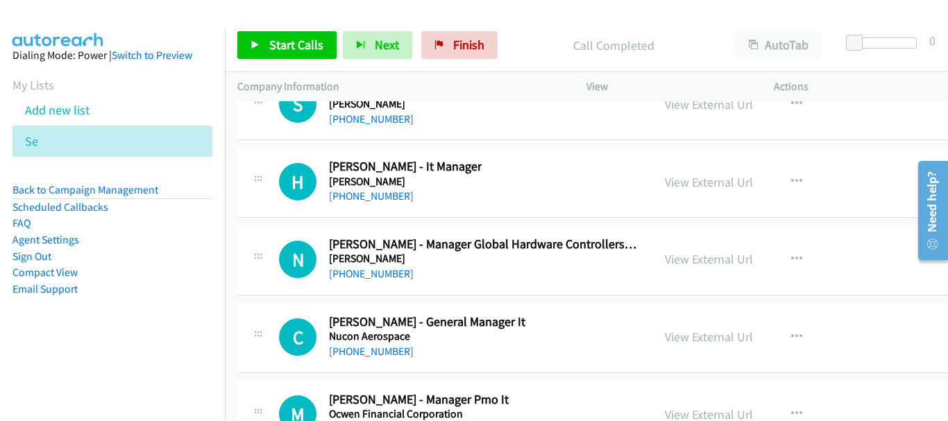
scroll to position [21254, 0]
drag, startPoint x: 393, startPoint y: 351, endPoint x: 404, endPoint y: 351, distance: 11.8
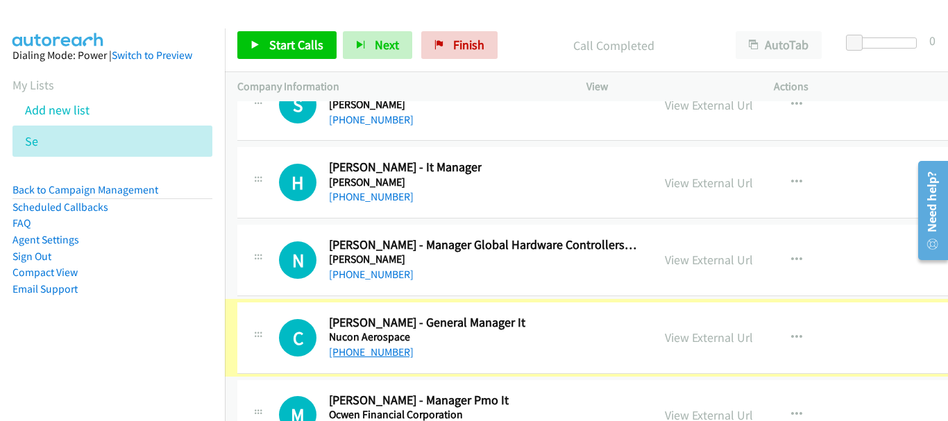
click at [384, 352] on link "+91 96866 83891" at bounding box center [371, 351] width 85 height 13
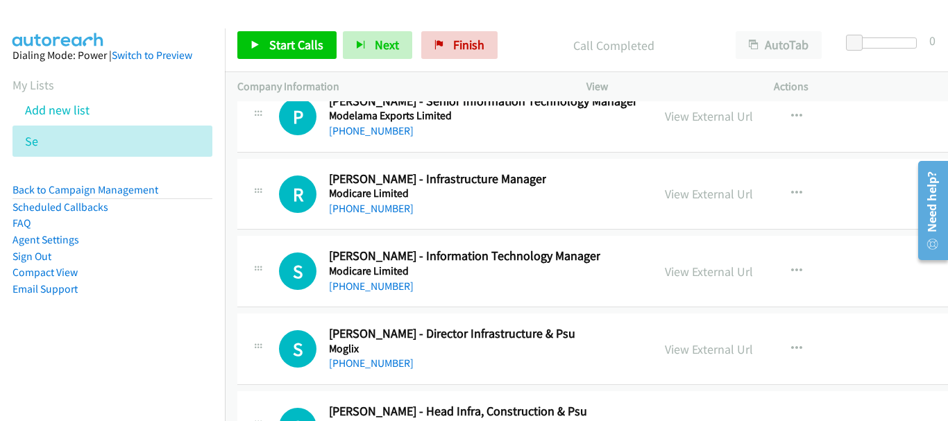
scroll to position [19312, 0]
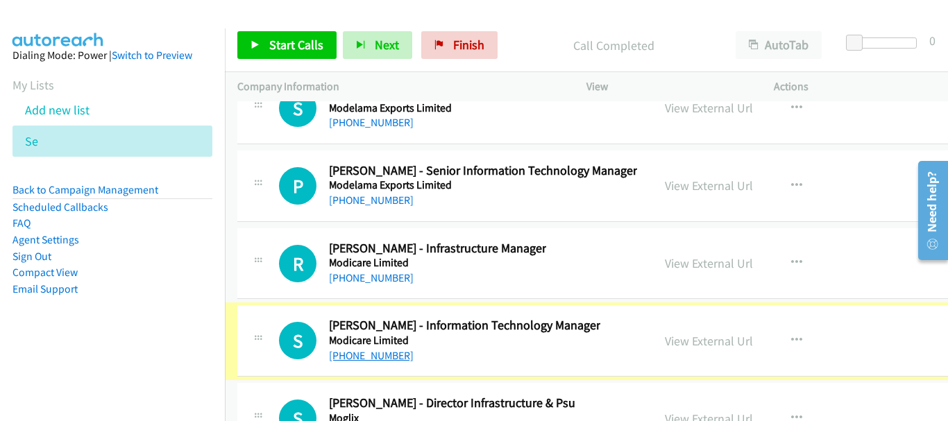
click at [380, 357] on link "+91 97177 39800" at bounding box center [371, 355] width 85 height 13
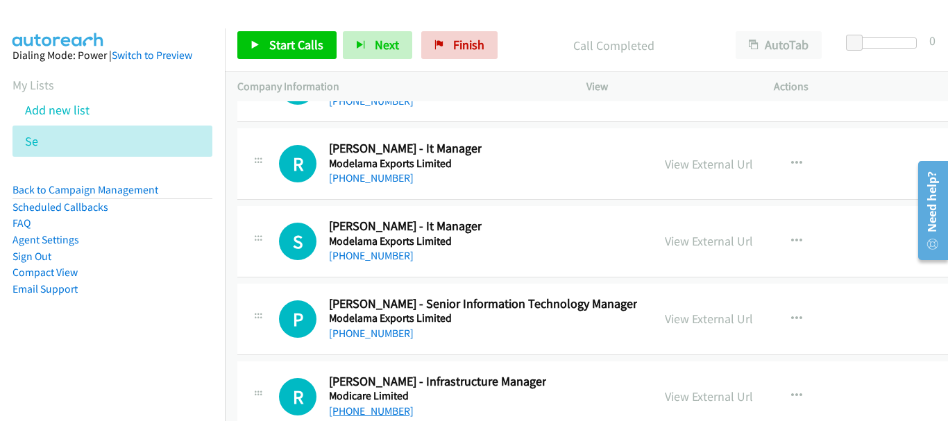
scroll to position [19173, 0]
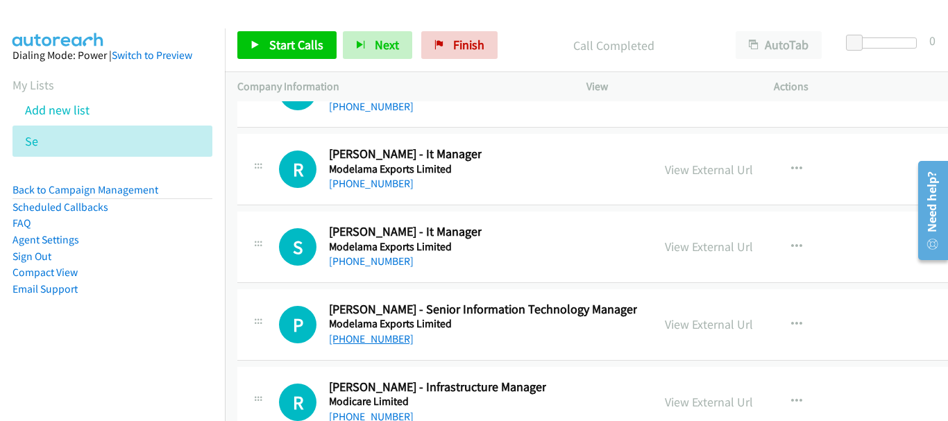
click at [379, 343] on link "+91 84470 39863" at bounding box center [371, 338] width 85 height 13
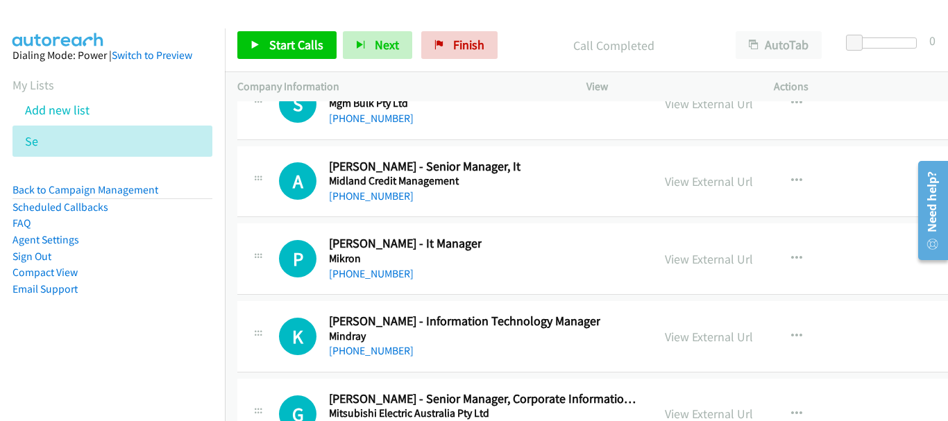
scroll to position [18549, 0]
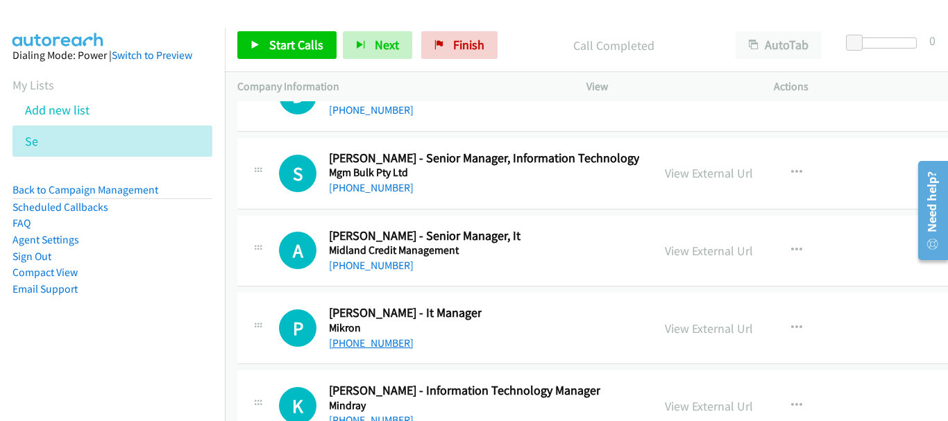
click at [394, 344] on link "+91 90009 88546" at bounding box center [371, 342] width 85 height 13
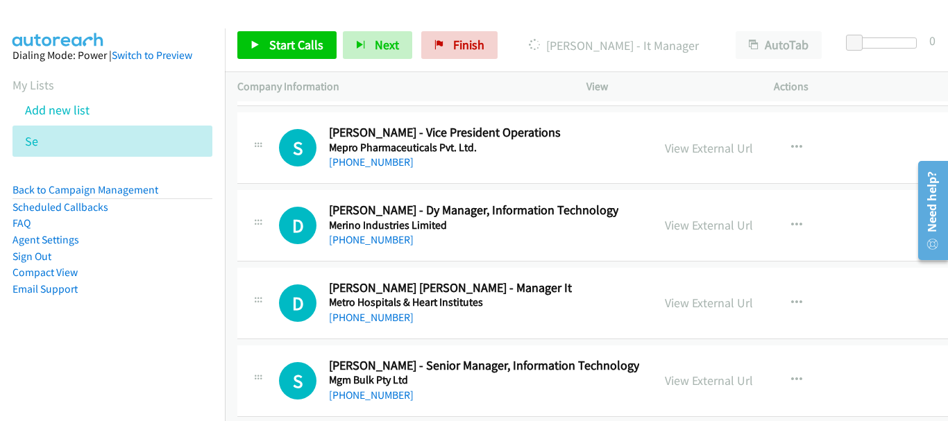
scroll to position [18340, 0]
drag, startPoint x: 394, startPoint y: 388, endPoint x: 381, endPoint y: 382, distance: 14.3
click at [382, 395] on link "+91 99373 36262" at bounding box center [371, 395] width 85 height 13
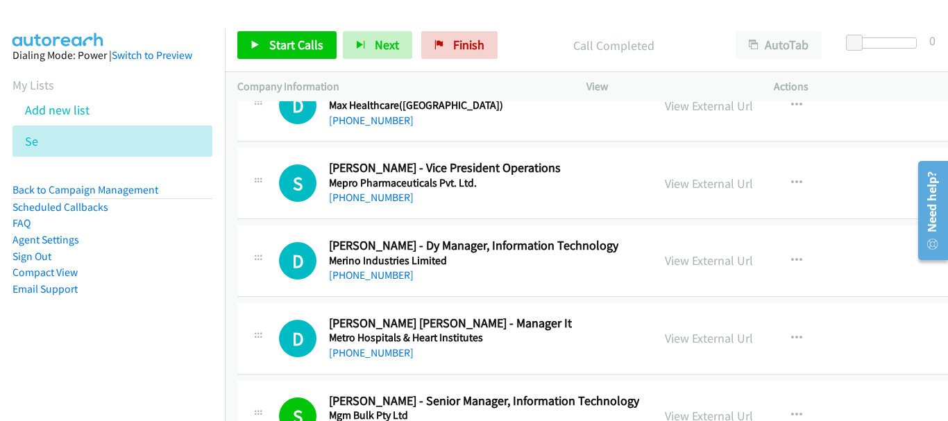
scroll to position [18271, 0]
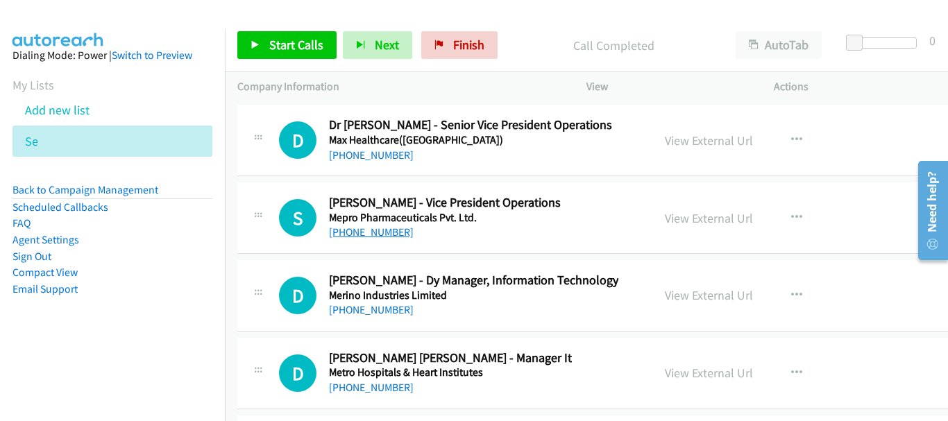
click at [387, 234] on link "+91 99256 05885" at bounding box center [371, 231] width 85 height 13
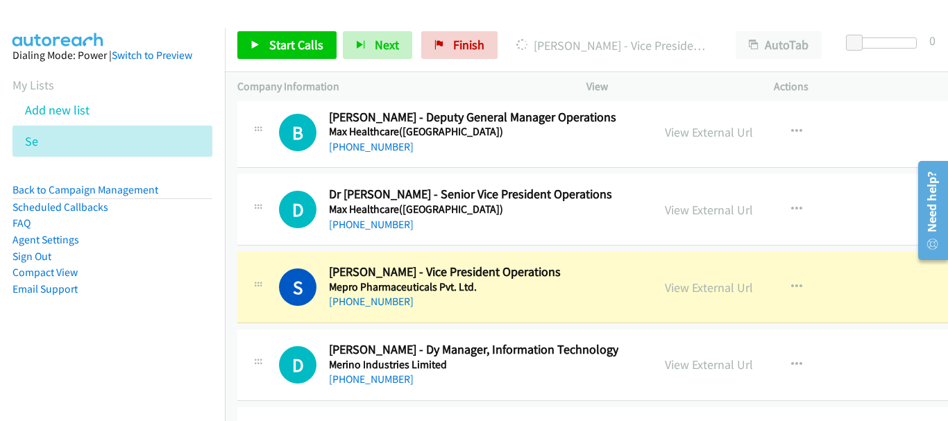
scroll to position [18132, 0]
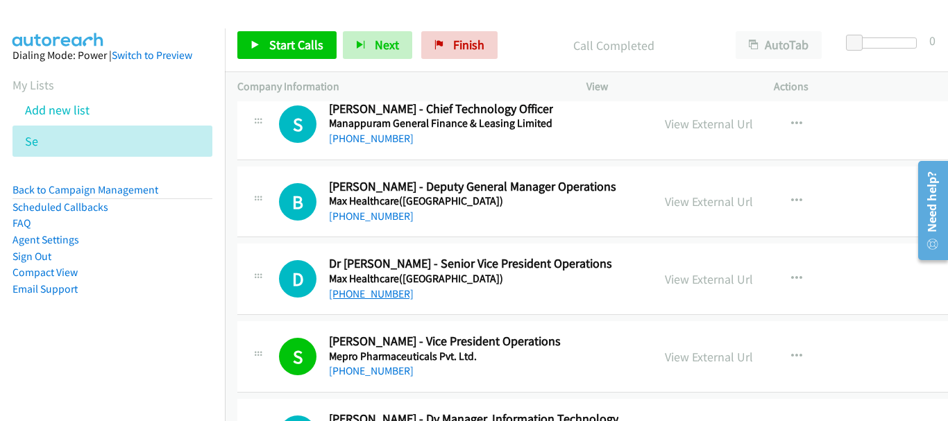
click at [383, 296] on link "+91 98995 50403" at bounding box center [371, 293] width 85 height 13
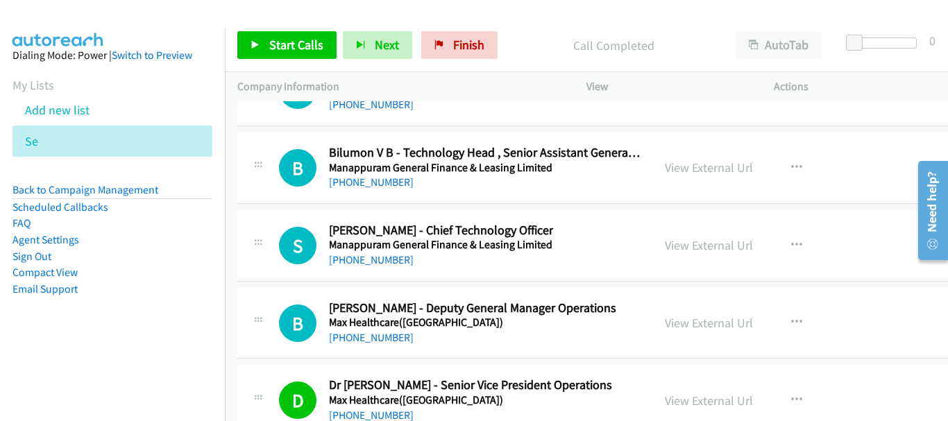
scroll to position [18035, 0]
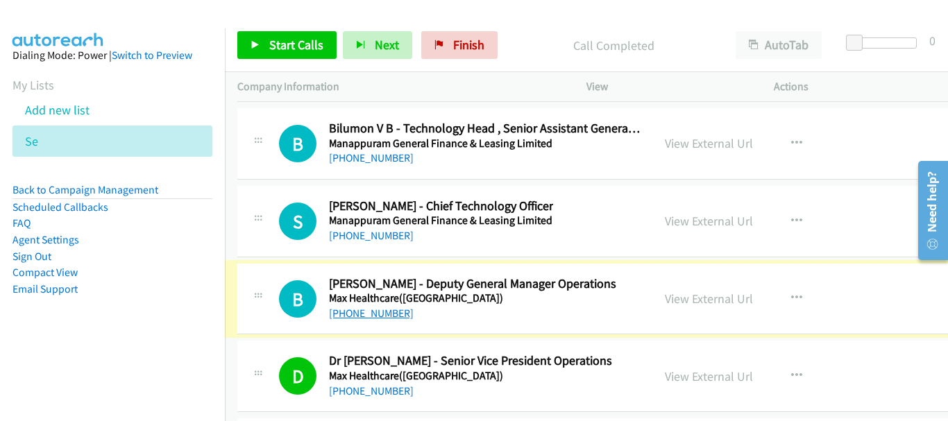
click at [385, 314] on link "+91 99904 54614" at bounding box center [371, 313] width 85 height 13
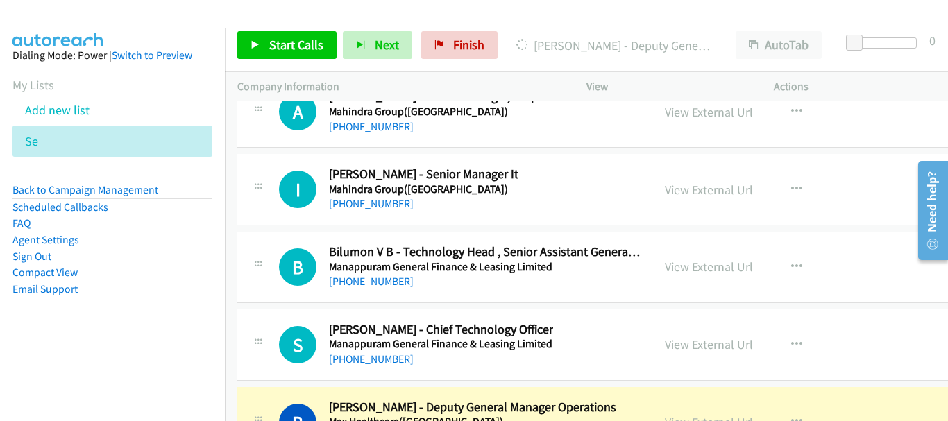
scroll to position [17897, 0]
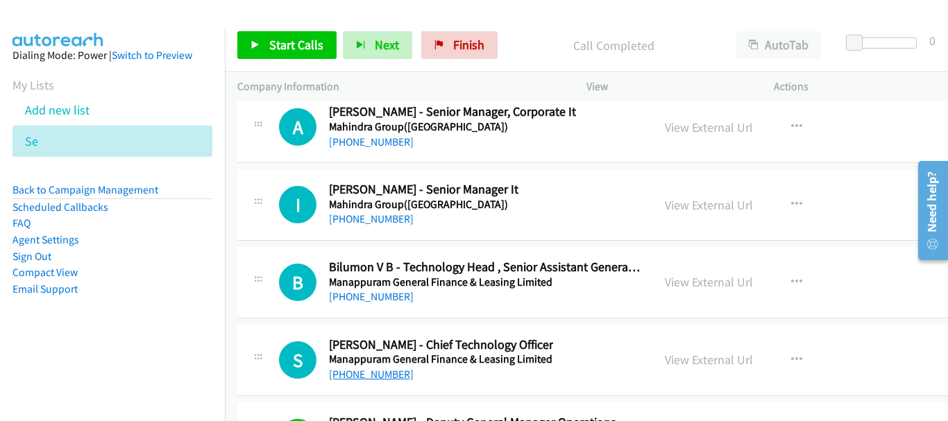
click at [371, 368] on link "+91 99625 33110" at bounding box center [371, 374] width 85 height 13
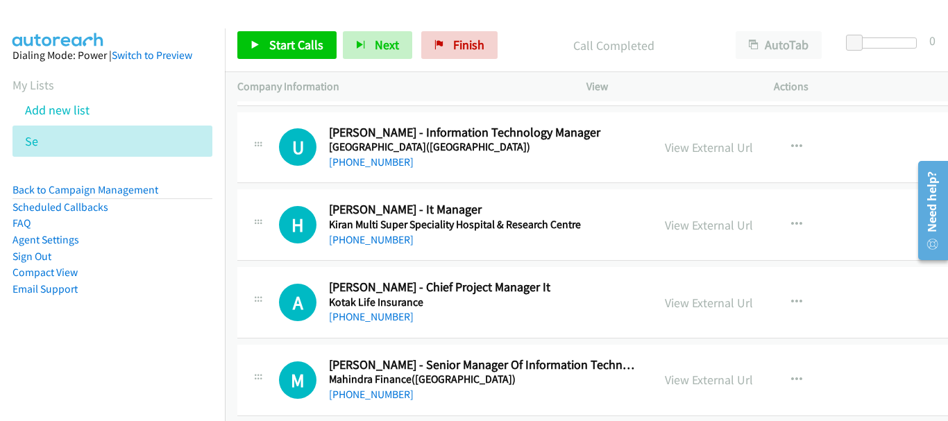
scroll to position [17342, 0]
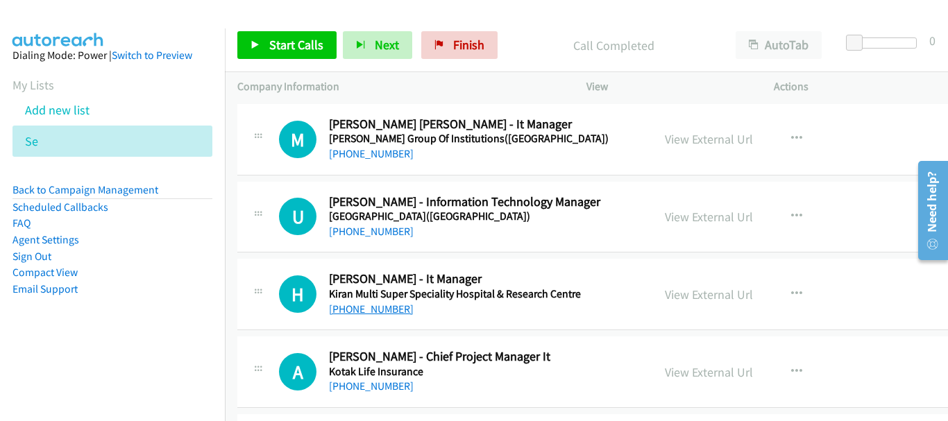
click at [388, 311] on link "+91 93761 26026" at bounding box center [371, 308] width 85 height 13
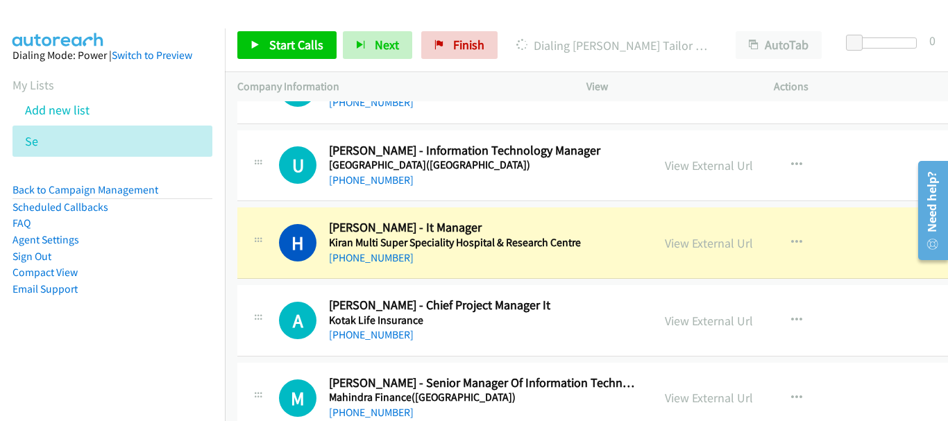
scroll to position [17411, 0]
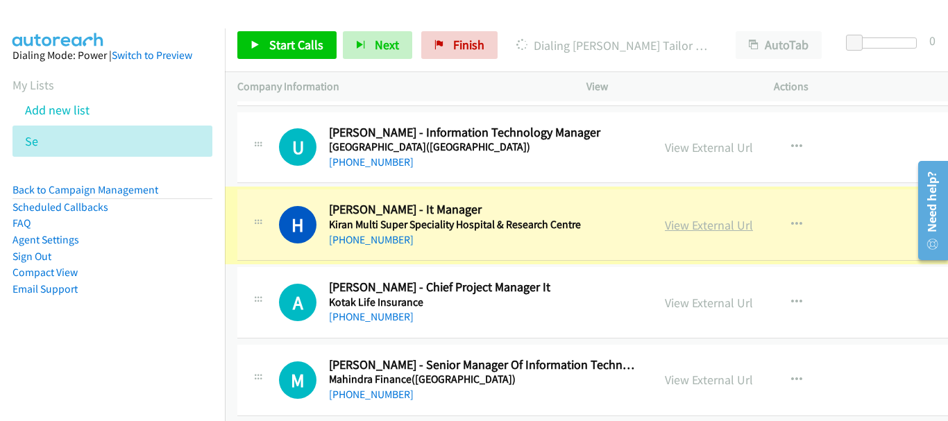
click at [674, 225] on link "View External Url" at bounding box center [709, 225] width 88 height 16
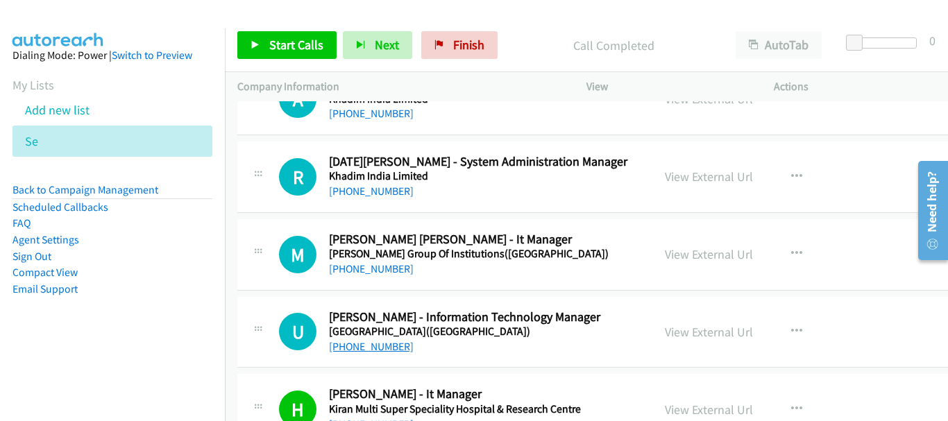
scroll to position [17203, 0]
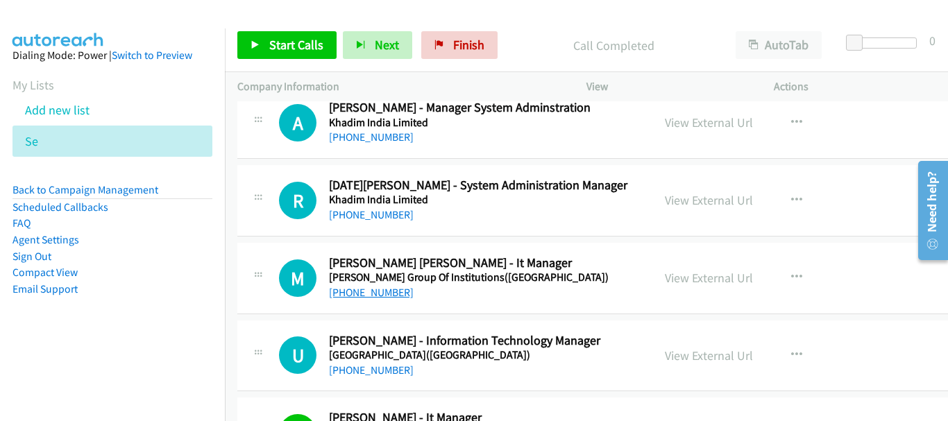
click at [391, 294] on link "+91 98999 41574" at bounding box center [371, 292] width 85 height 13
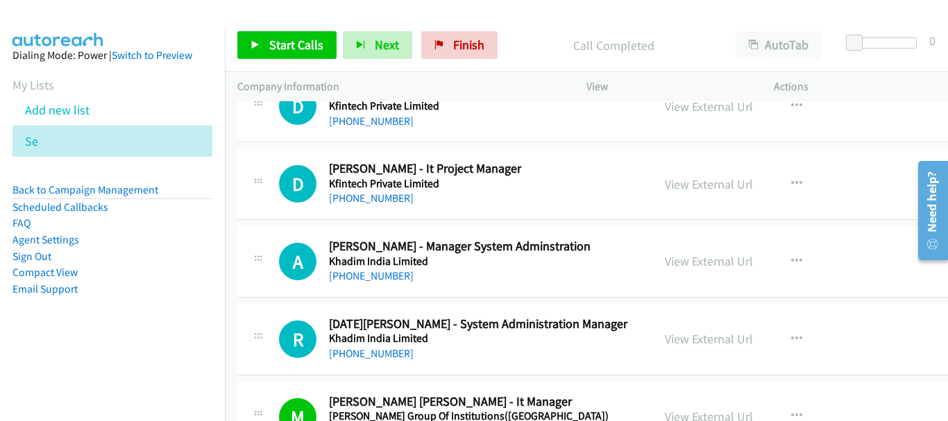
scroll to position [16995, 0]
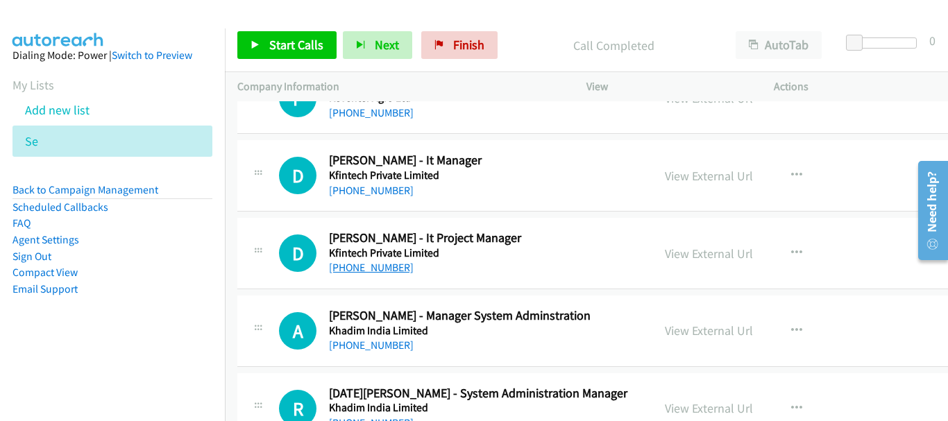
click at [375, 266] on link "+91 91009 44792" at bounding box center [371, 267] width 85 height 13
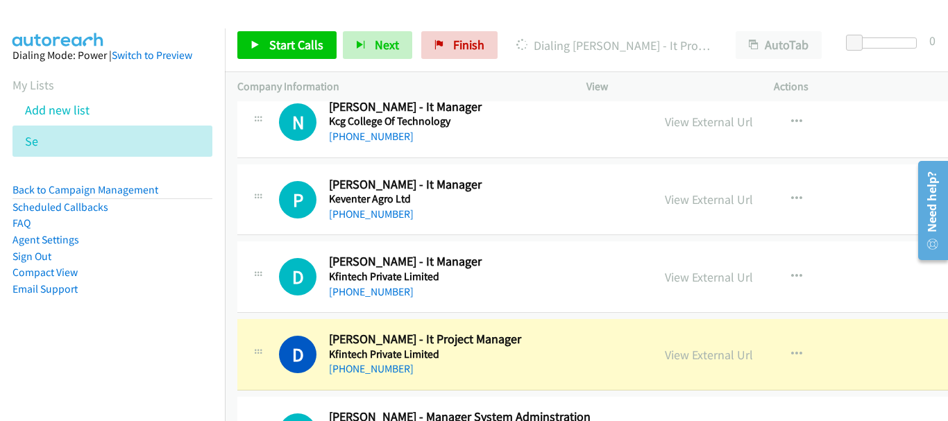
scroll to position [16856, 0]
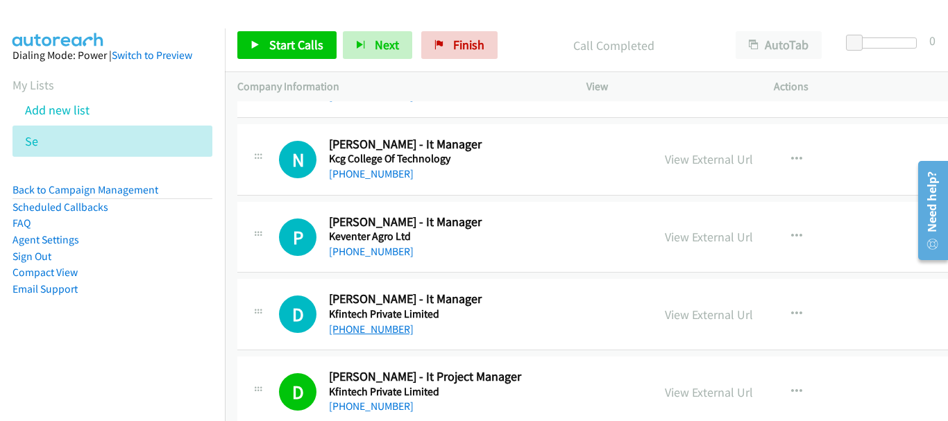
click at [377, 325] on link "+91 98225 37843" at bounding box center [371, 329] width 85 height 13
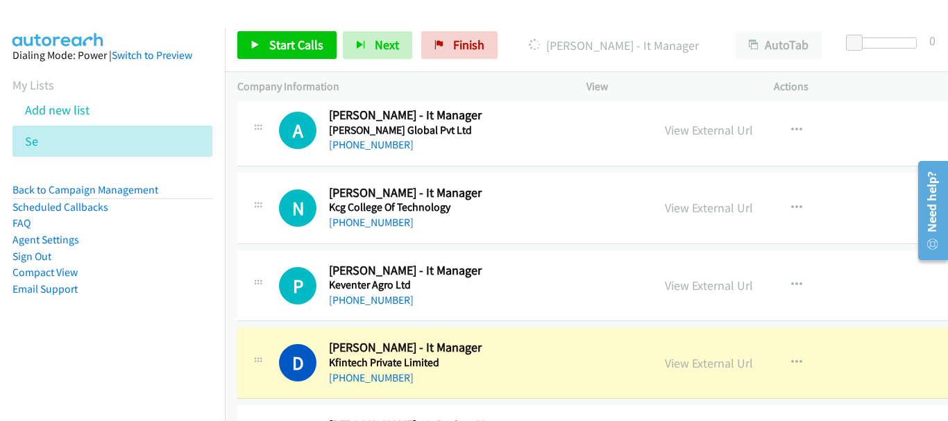
scroll to position [16787, 0]
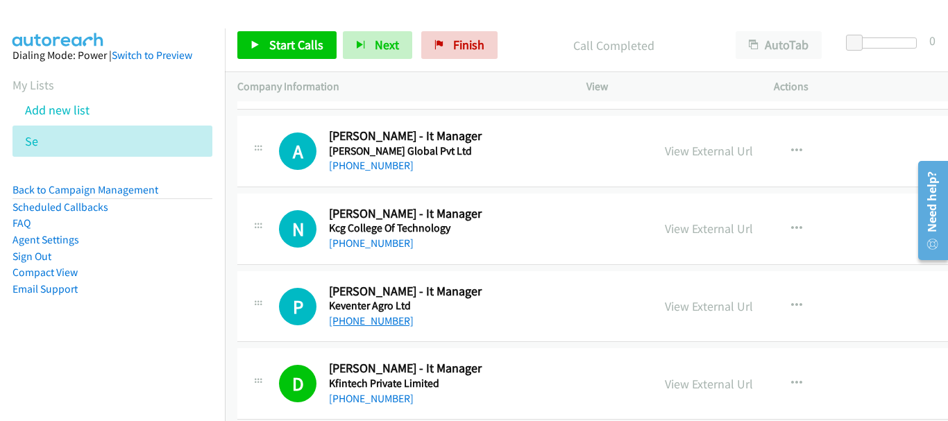
click at [383, 323] on link "+91 86977 14758" at bounding box center [371, 320] width 85 height 13
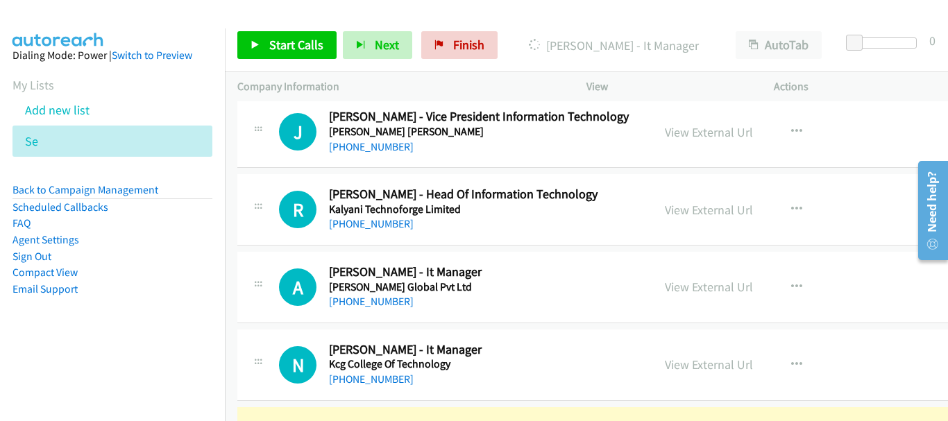
scroll to position [16717, 0]
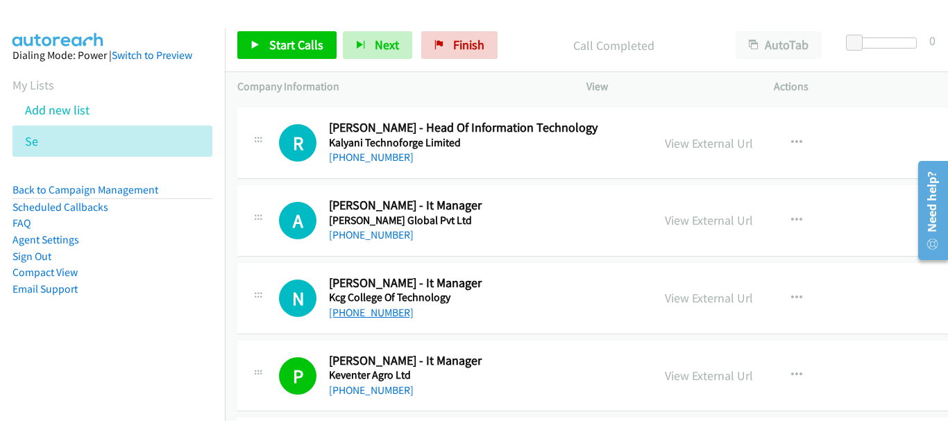
click at [376, 313] on link "+91 98847 48826" at bounding box center [371, 312] width 85 height 13
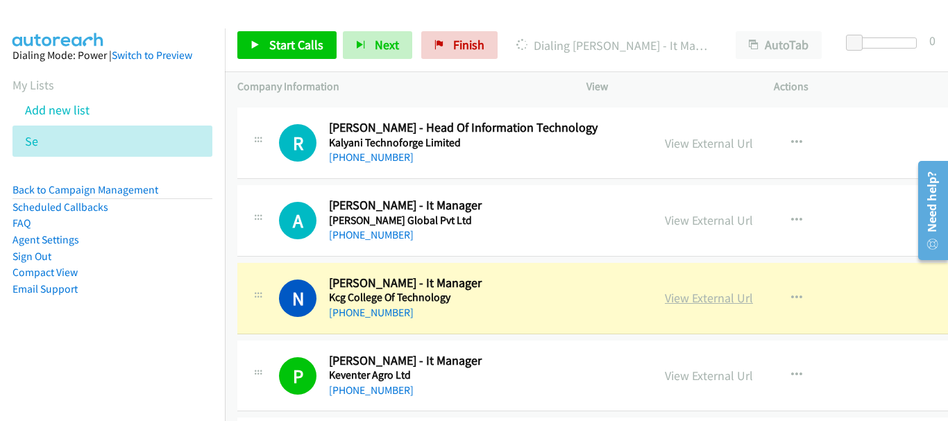
click at [691, 298] on link "View External Url" at bounding box center [709, 298] width 88 height 16
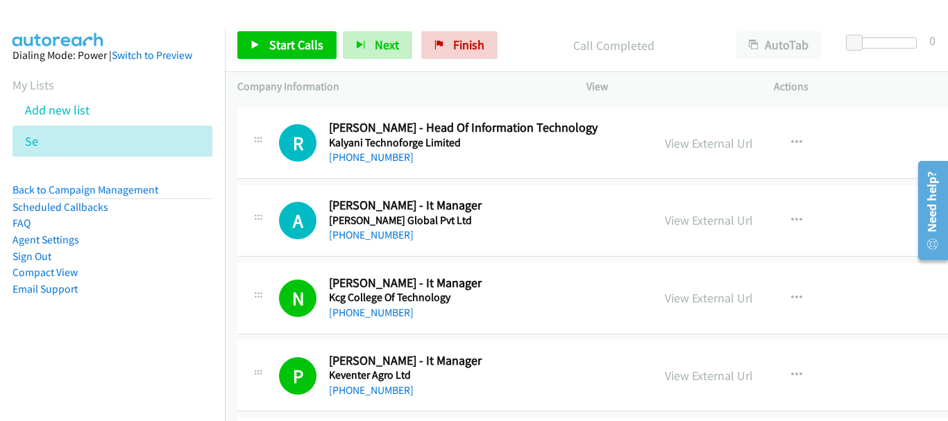
scroll to position [16648, 0]
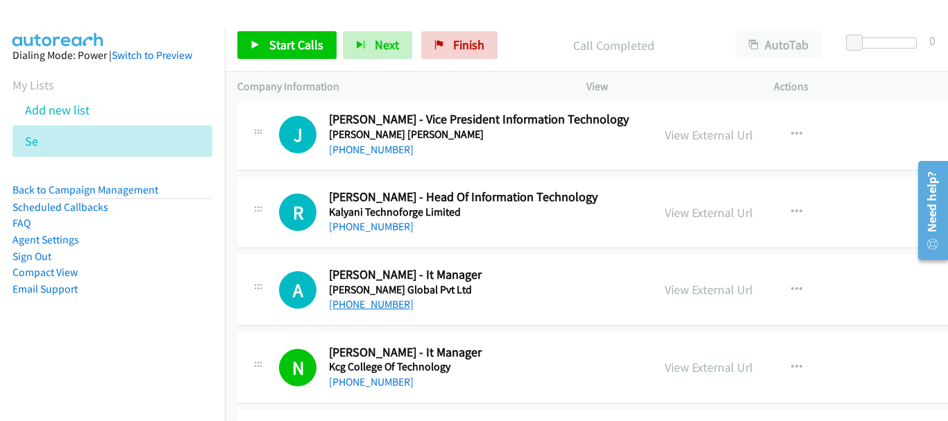
click at [375, 305] on link "+91 98122 27333" at bounding box center [371, 304] width 85 height 13
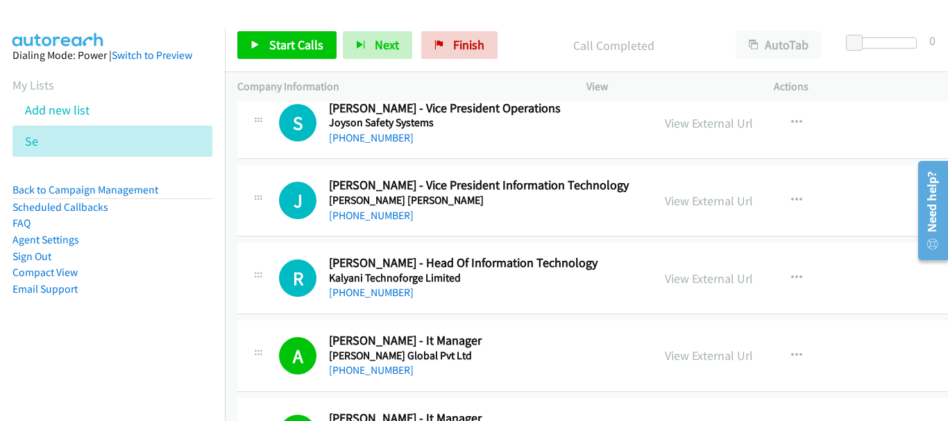
scroll to position [16579, 0]
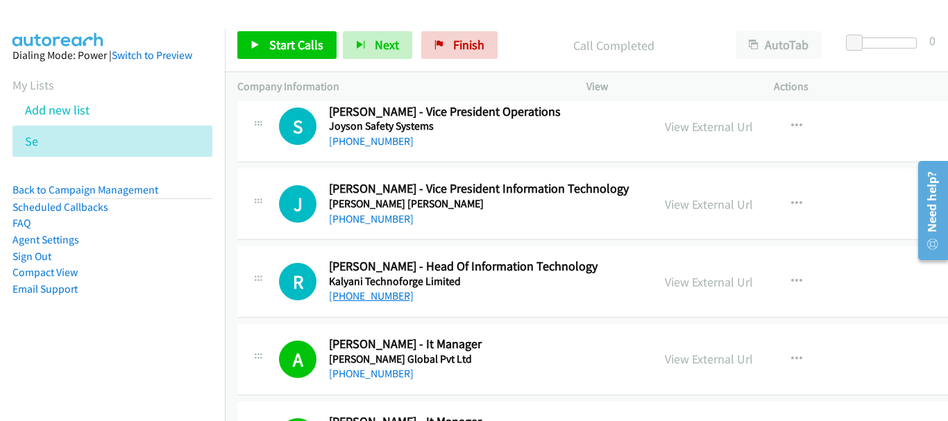
click at [382, 296] on link "+91 88787 44367" at bounding box center [371, 295] width 85 height 13
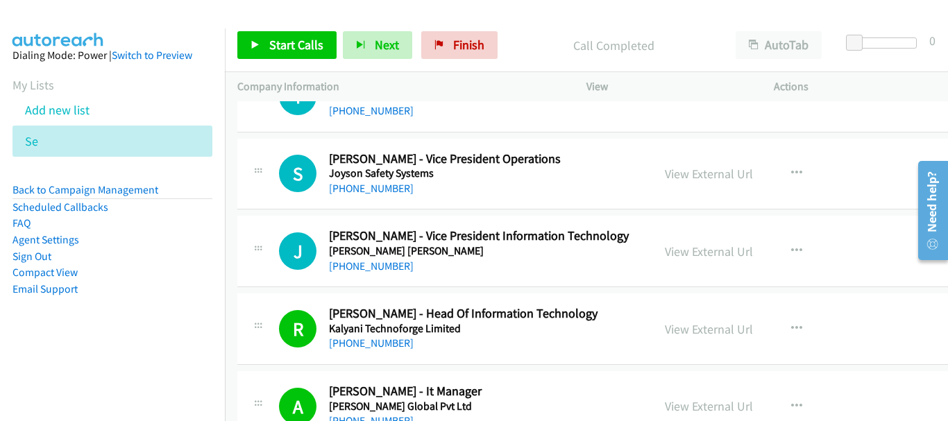
scroll to position [16509, 0]
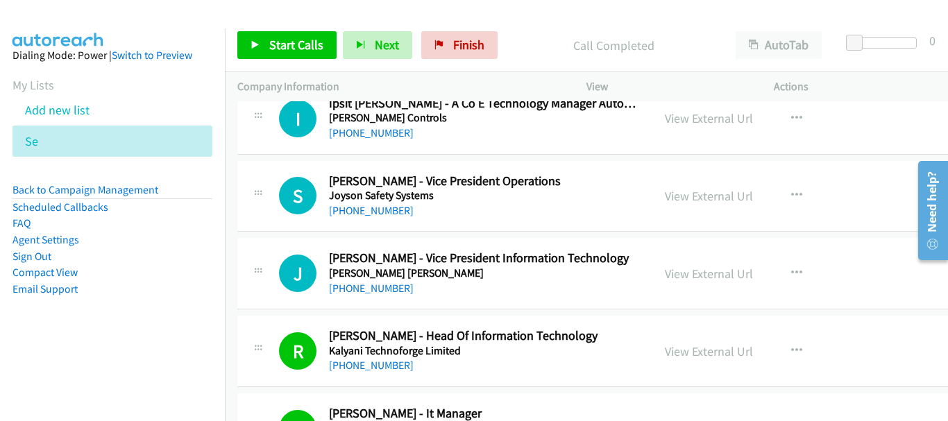
click at [374, 295] on div "+91 98331 96045" at bounding box center [484, 288] width 311 height 17
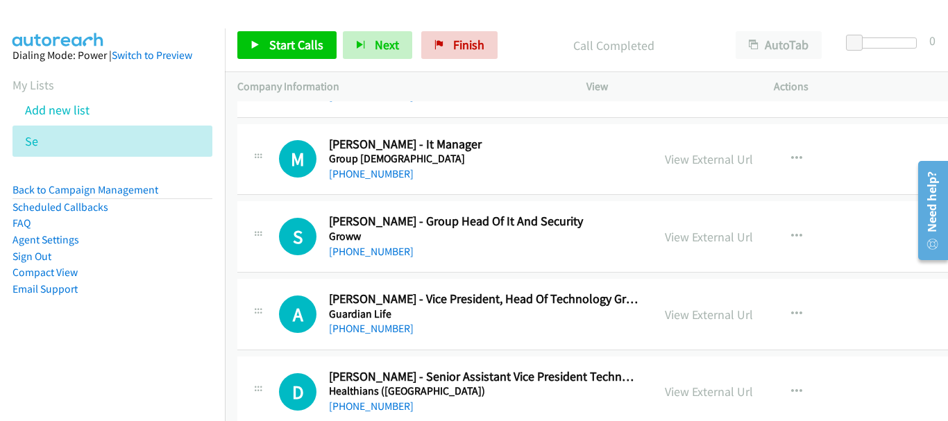
scroll to position [13665, 0]
